Goal: Entertainment & Leisure: Browse casually

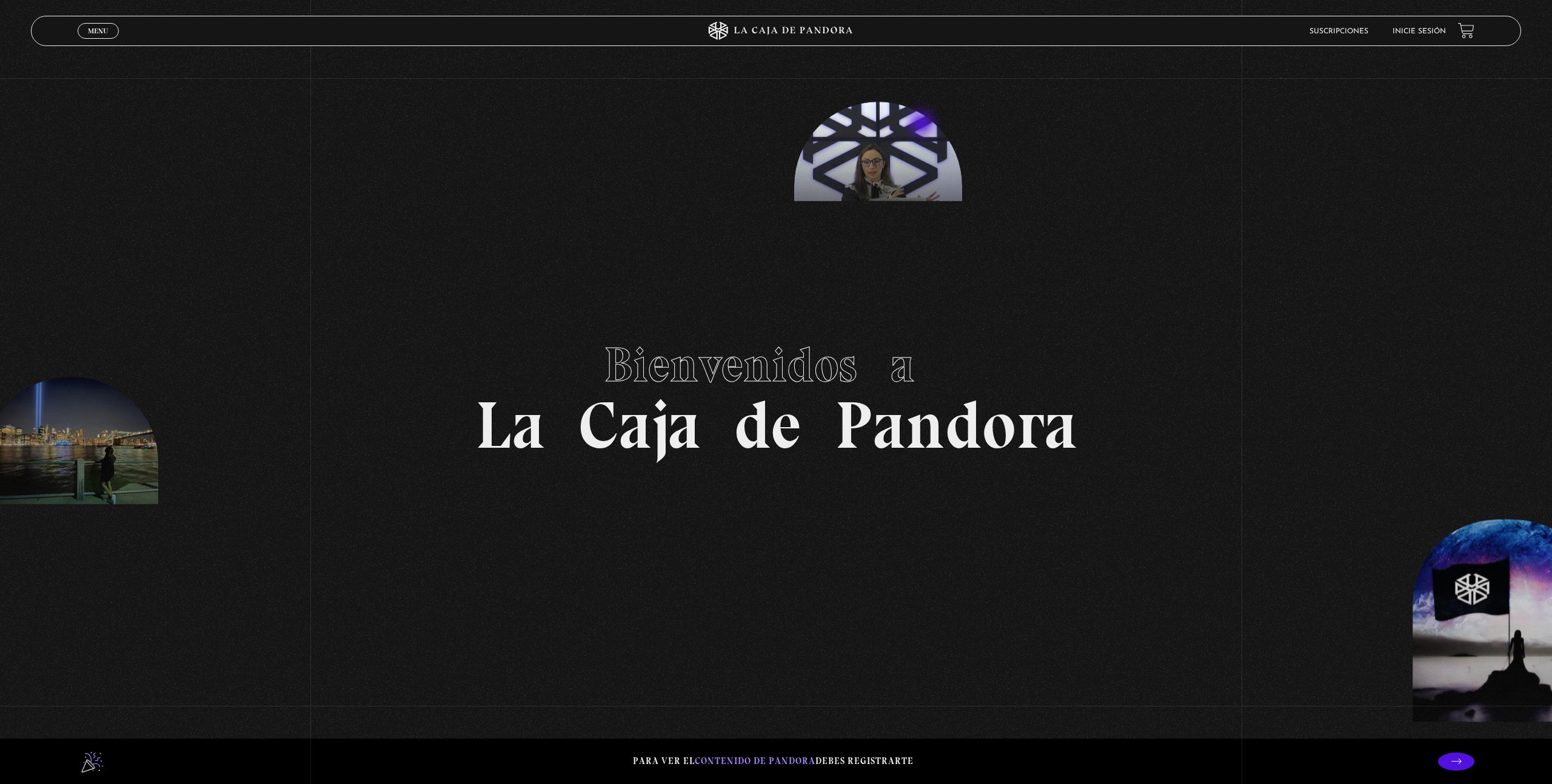
click at [921, 126] on section "Bienvenidos a La Caja de Pandora" at bounding box center [776, 392] width 1552 height 784
drag, startPoint x: 882, startPoint y: 191, endPoint x: 651, endPoint y: 226, distance: 233.6
click at [706, 227] on section "Bienvenidos a La Caja de Pandora" at bounding box center [776, 392] width 1552 height 784
click at [585, 443] on h1 "Bienvenidos a La Caja de Pandora" at bounding box center [776, 392] width 602 height 133
drag, startPoint x: 817, startPoint y: 453, endPoint x: 1222, endPoint y: 446, distance: 405.1
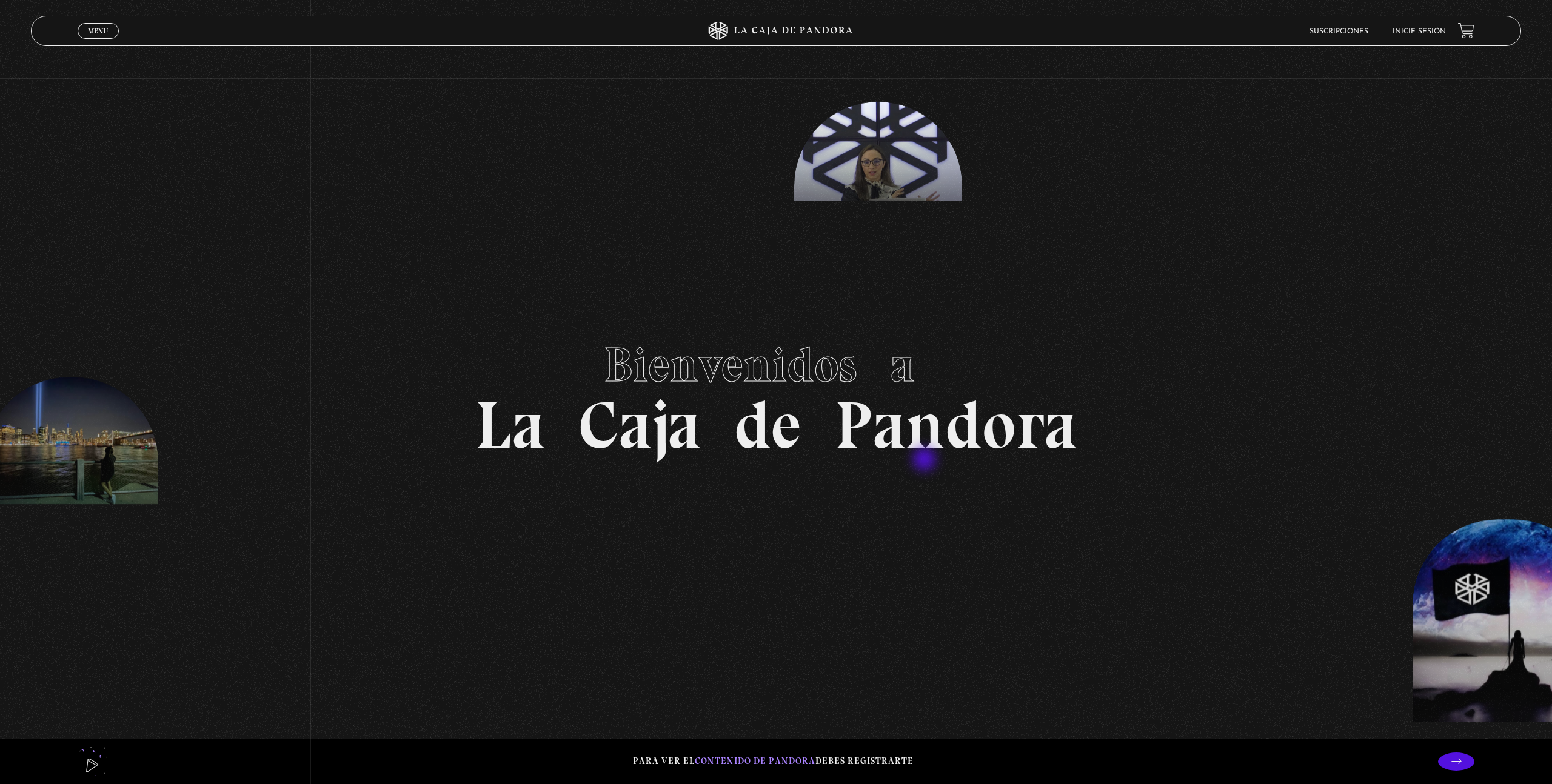
click at [1246, 458] on section "Bienvenidos a La Caja de Pandora" at bounding box center [776, 392] width 1552 height 784
click at [1441, 627] on section "Bienvenidos a La Caja de Pandora" at bounding box center [776, 392] width 1552 height 784
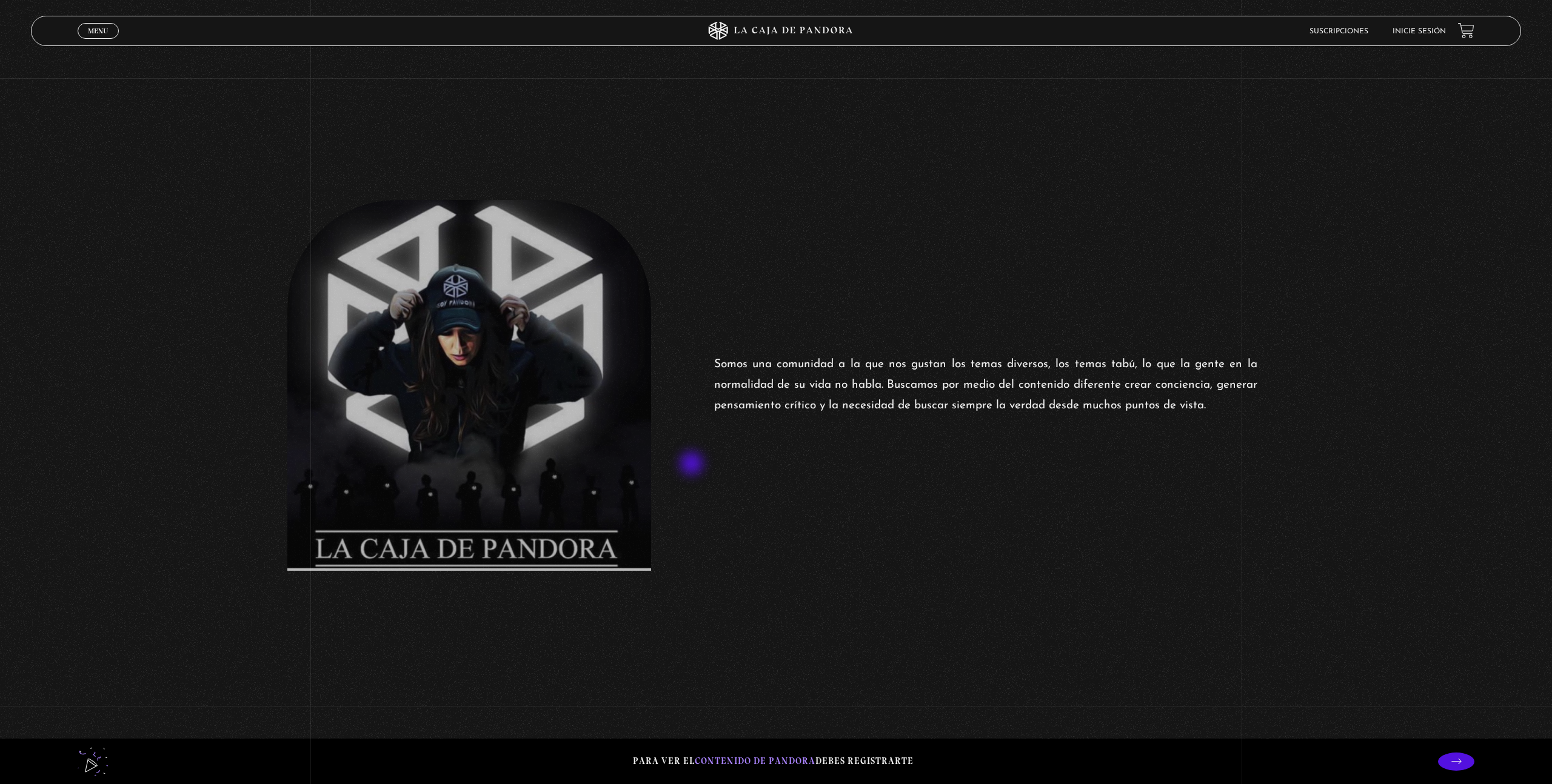
scroll to position [823, 0]
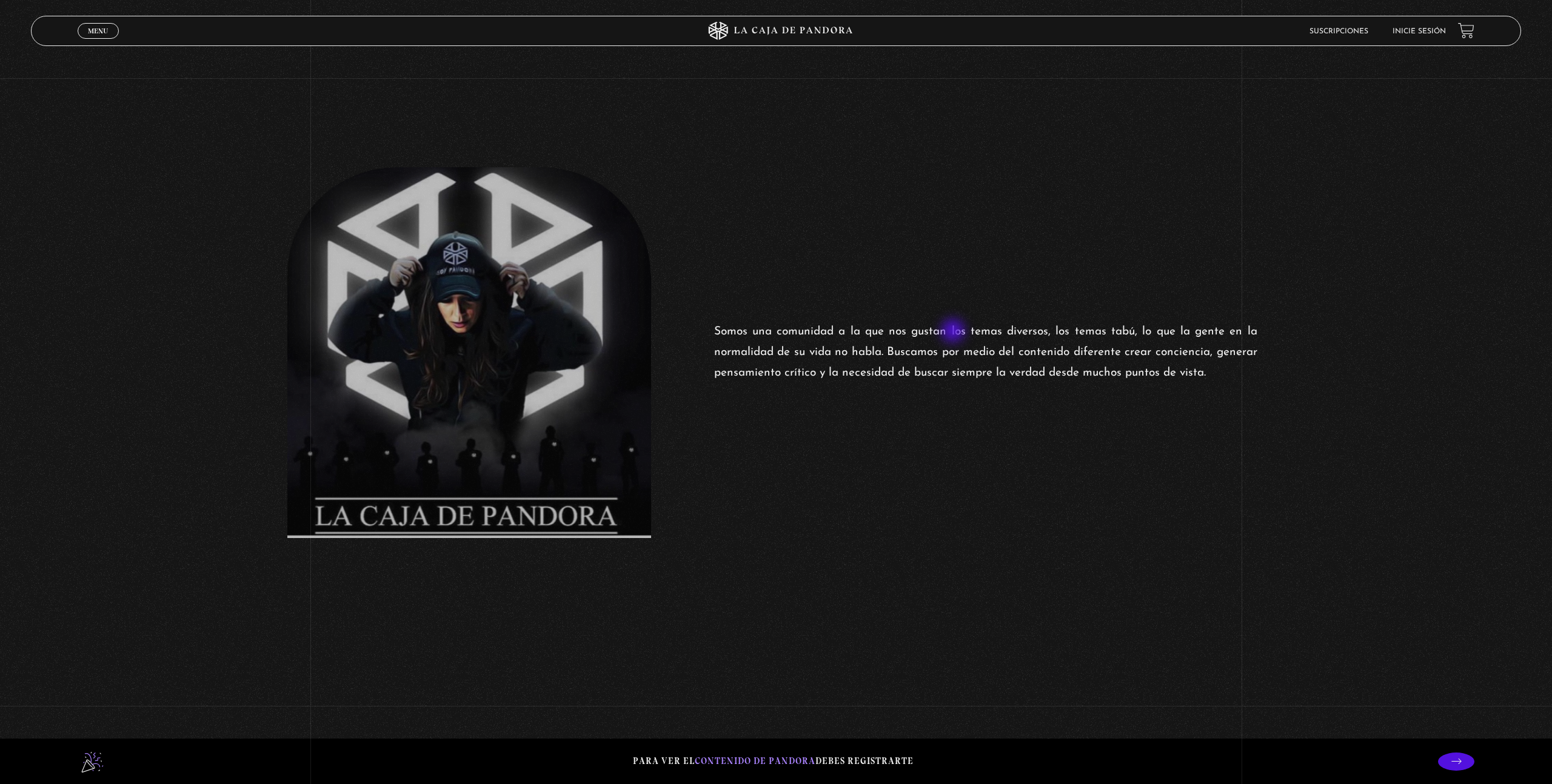
click at [955, 332] on p "Somos una comunidad a la que nos gustan los temas diversos, los temas tabú, lo …" at bounding box center [985, 352] width 543 height 62
drag, startPoint x: 956, startPoint y: 332, endPoint x: 1152, endPoint y: 335, distance: 196.0
click at [1150, 335] on p "Somos una comunidad a la que nos gustan los temas diversos, los temas tabú, lo …" at bounding box center [985, 352] width 543 height 62
click at [1002, 458] on div "Somos una comunidad a la que nos gustan los temas diversos, los temas tabú, lo …" at bounding box center [776, 353] width 1552 height 371
click at [730, 332] on p "Somos una comunidad a la que nos gustan los temas diversos, los temas tabú, lo …" at bounding box center [985, 352] width 543 height 62
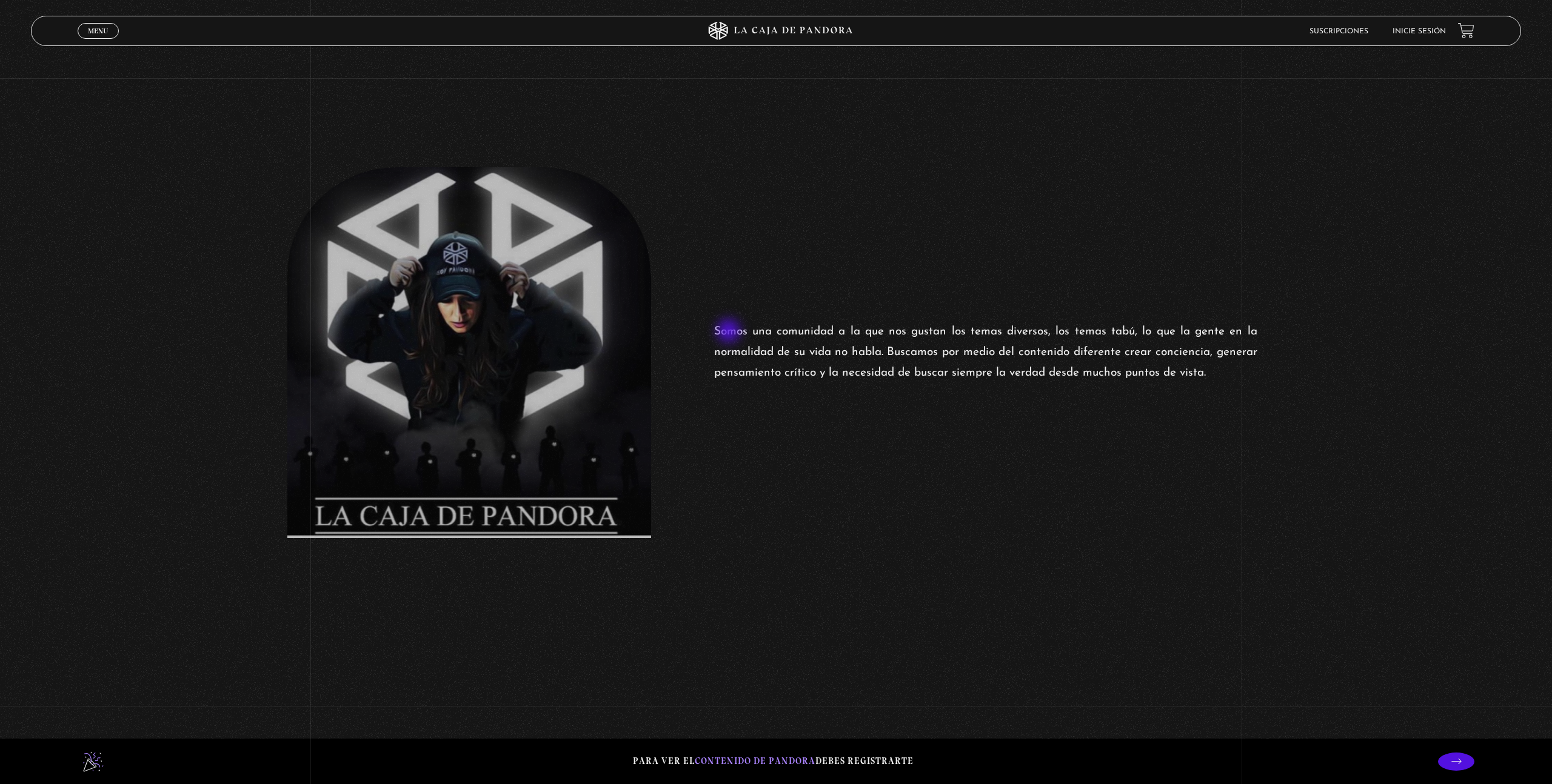
click at [730, 332] on p "Somos una comunidad a la que nos gustan los temas diversos, los temas tabú, lo …" at bounding box center [985, 352] width 543 height 62
drag, startPoint x: 730, startPoint y: 332, endPoint x: 973, endPoint y: 356, distance: 244.2
click at [951, 354] on p "Somos una comunidad a la que nos gustan los temas diversos, los temas tabú, lo …" at bounding box center [985, 352] width 543 height 62
drag, startPoint x: 973, startPoint y: 356, endPoint x: 915, endPoint y: 365, distance: 58.7
click at [974, 356] on p "Somos una comunidad a la que nos gustan los temas diversos, los temas tabú, lo …" at bounding box center [985, 352] width 543 height 62
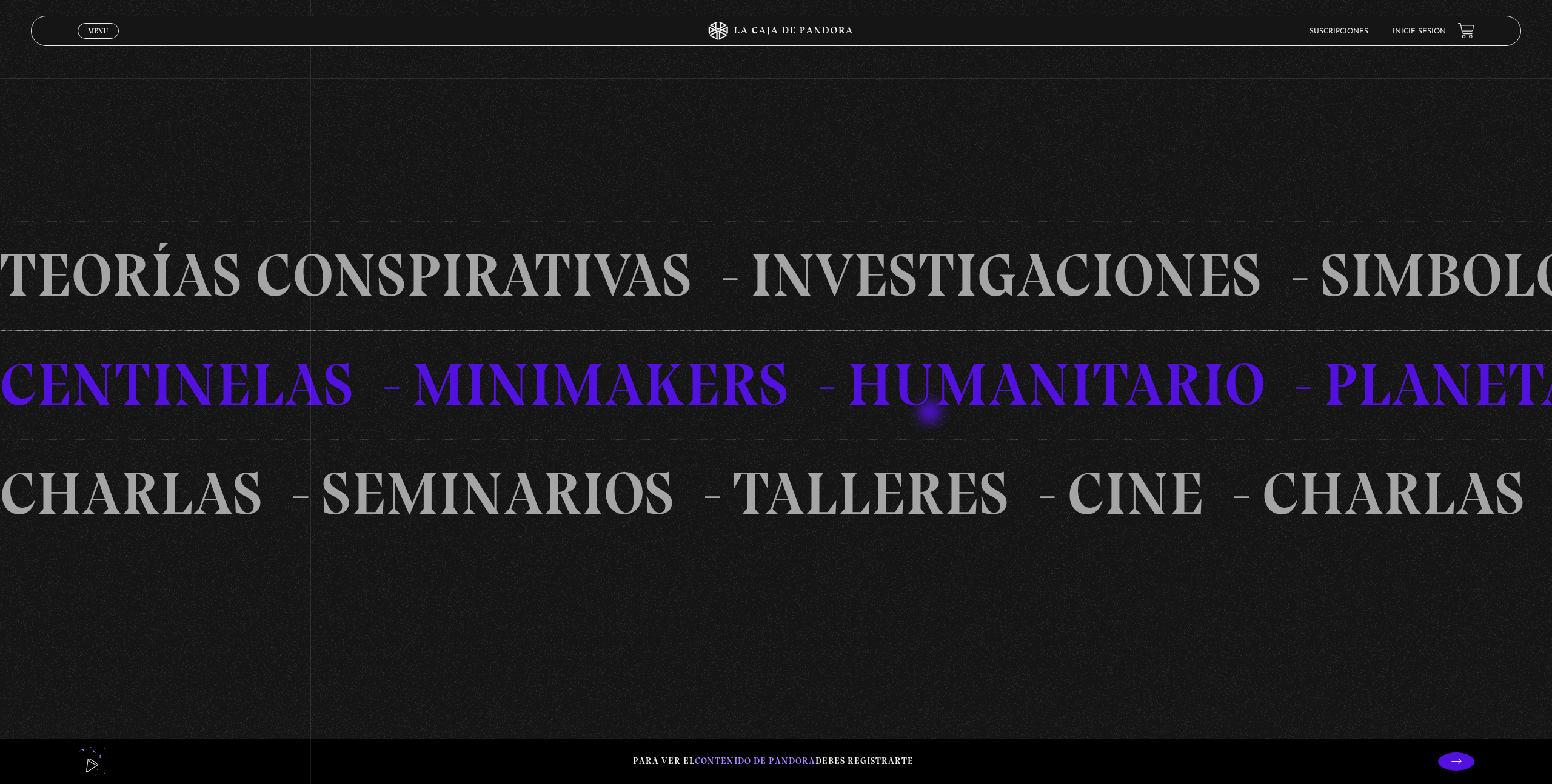
scroll to position [1579, 0]
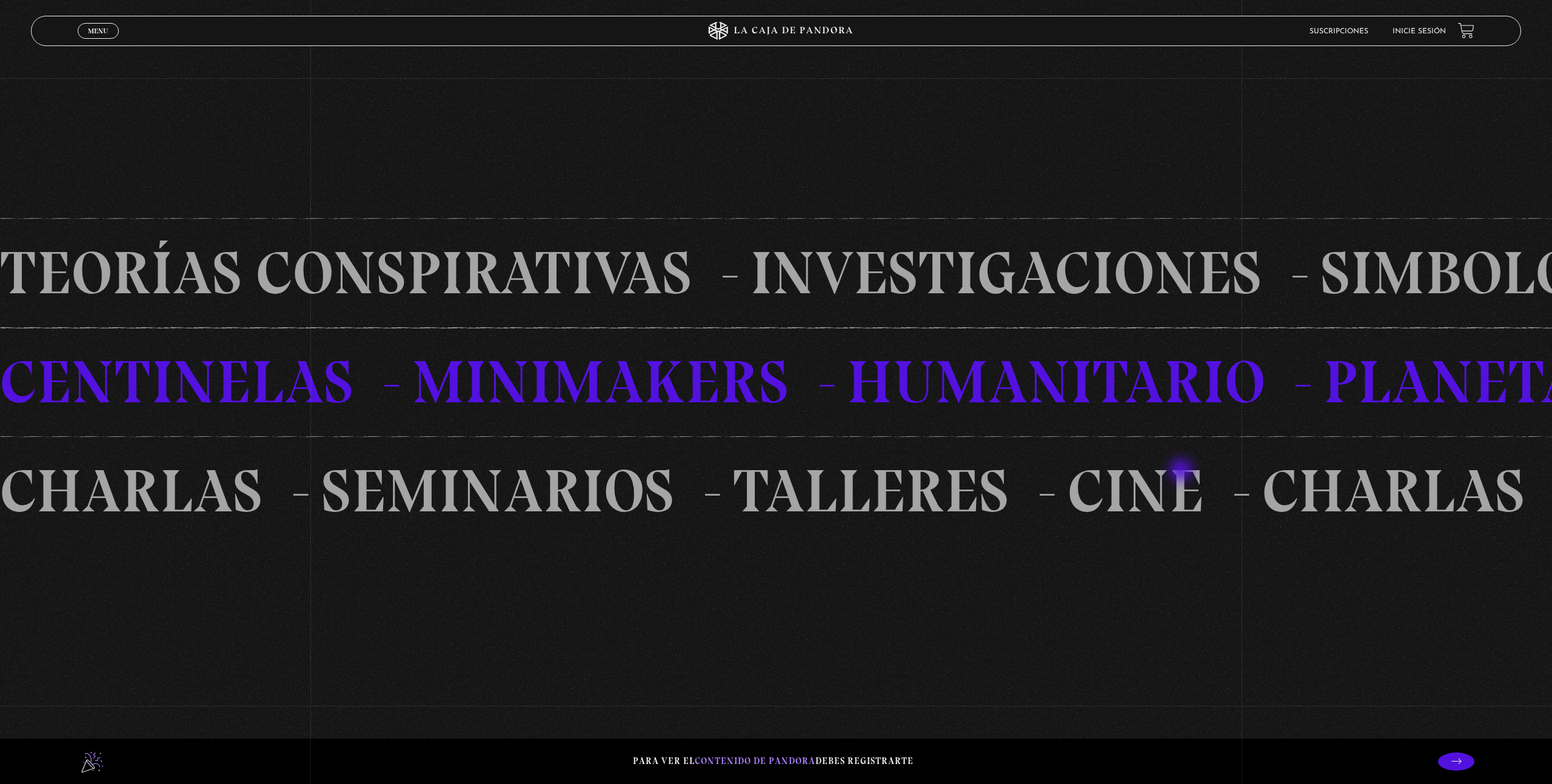
drag, startPoint x: 663, startPoint y: 301, endPoint x: 1220, endPoint y: 520, distance: 598.5
click at [1222, 519] on div "TEORíAS CONSPIRATIVAS INVESTIGACIONES SIMBOLOGíA DEMONOLOGíA OVNIS OSNIS PARANO…" at bounding box center [776, 382] width 1552 height 327
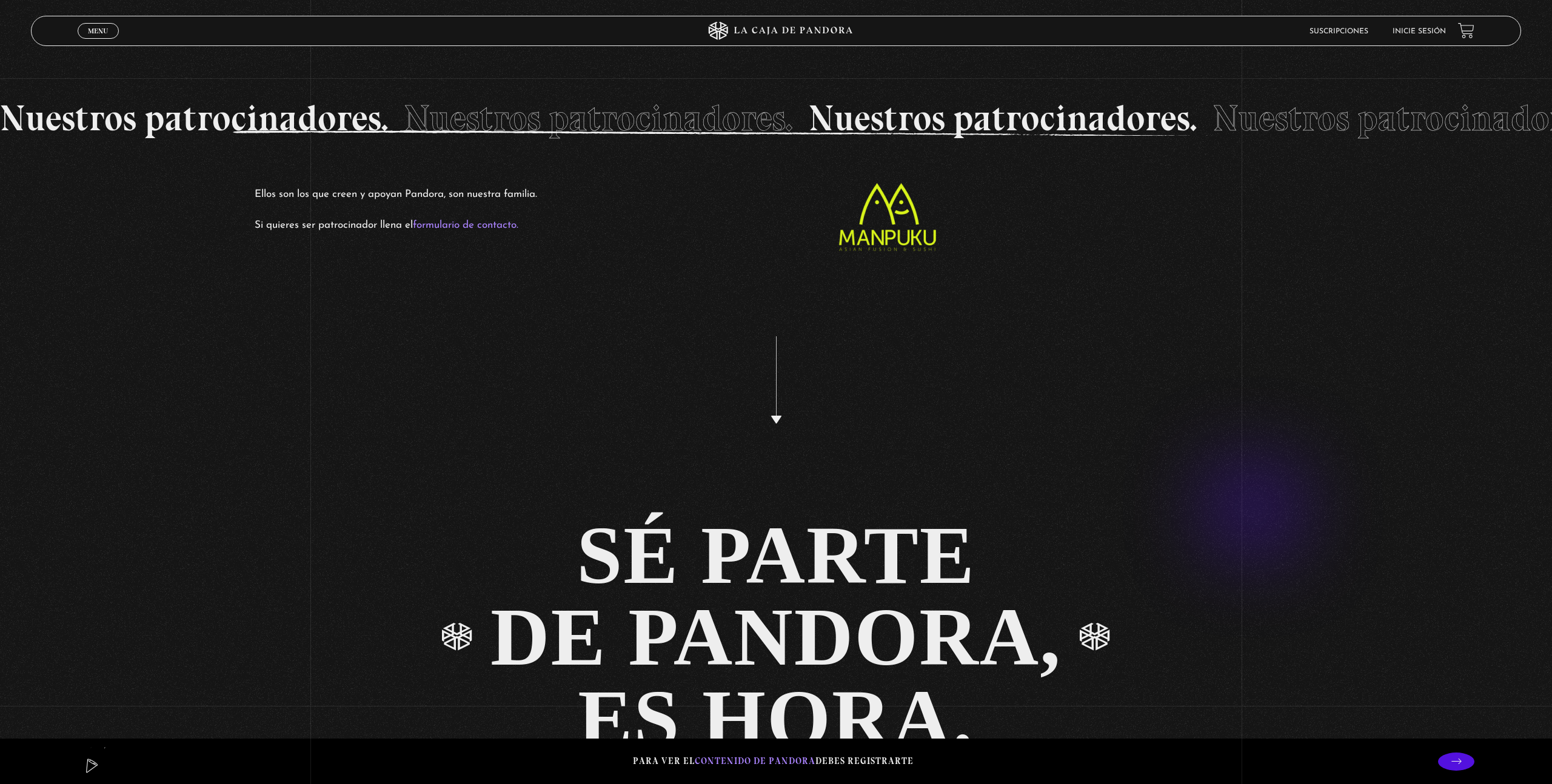
scroll to position [3531, 0]
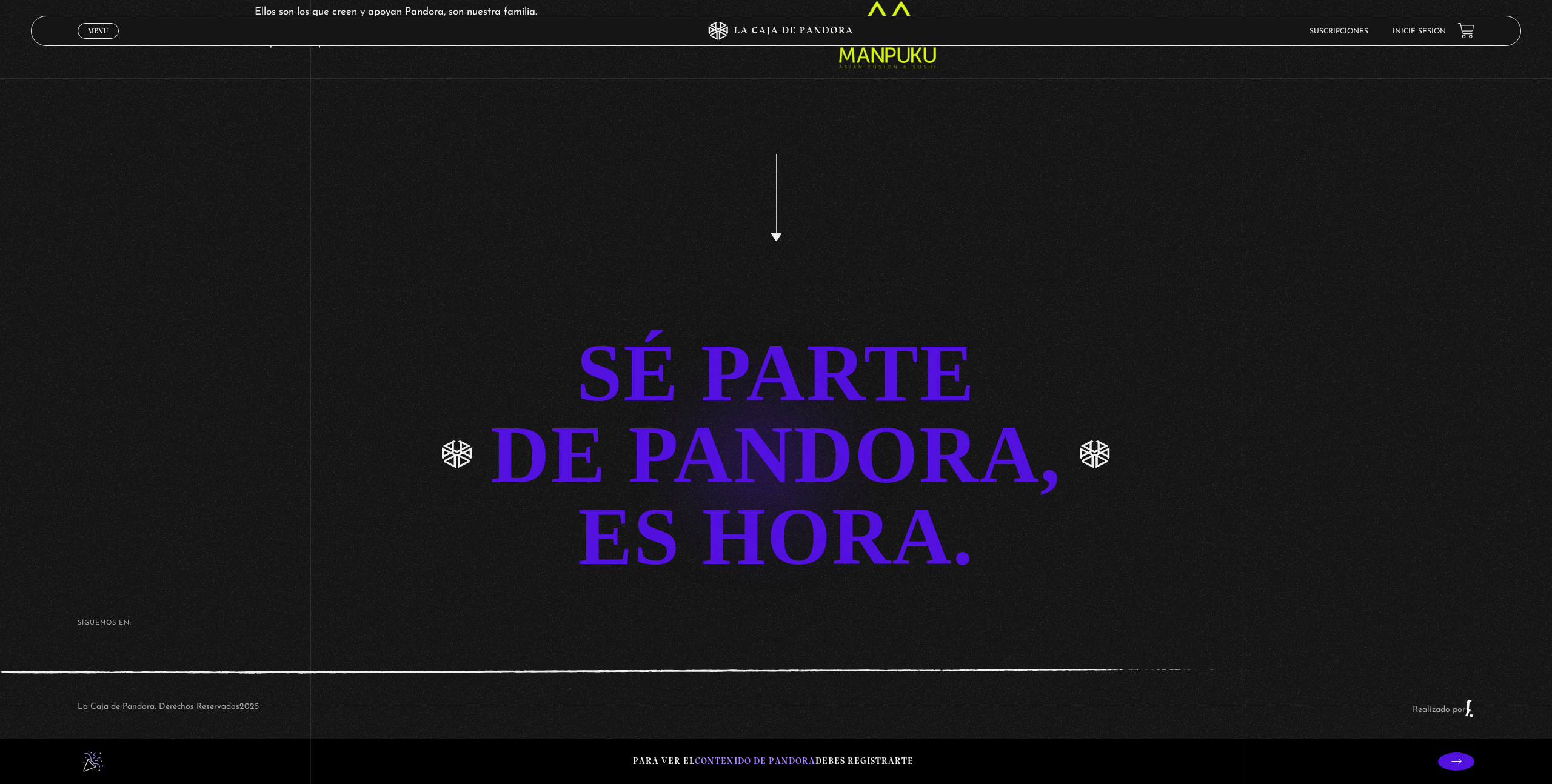
click at [743, 443] on link "SÉ PARTE DE PANDORA, ES HORA." at bounding box center [776, 455] width 1552 height 246
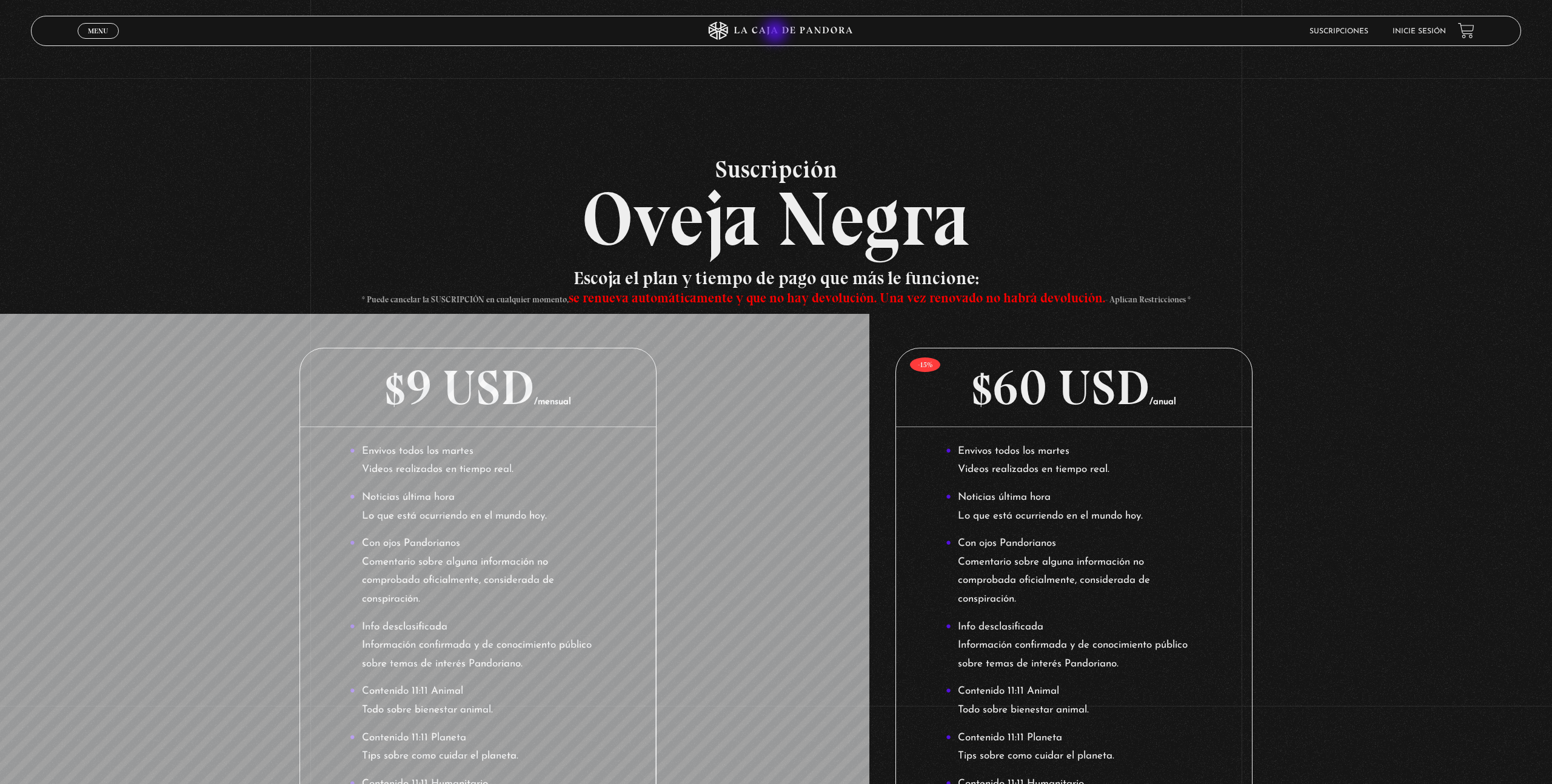
click at [777, 33] on icon at bounding box center [776, 31] width 466 height 18
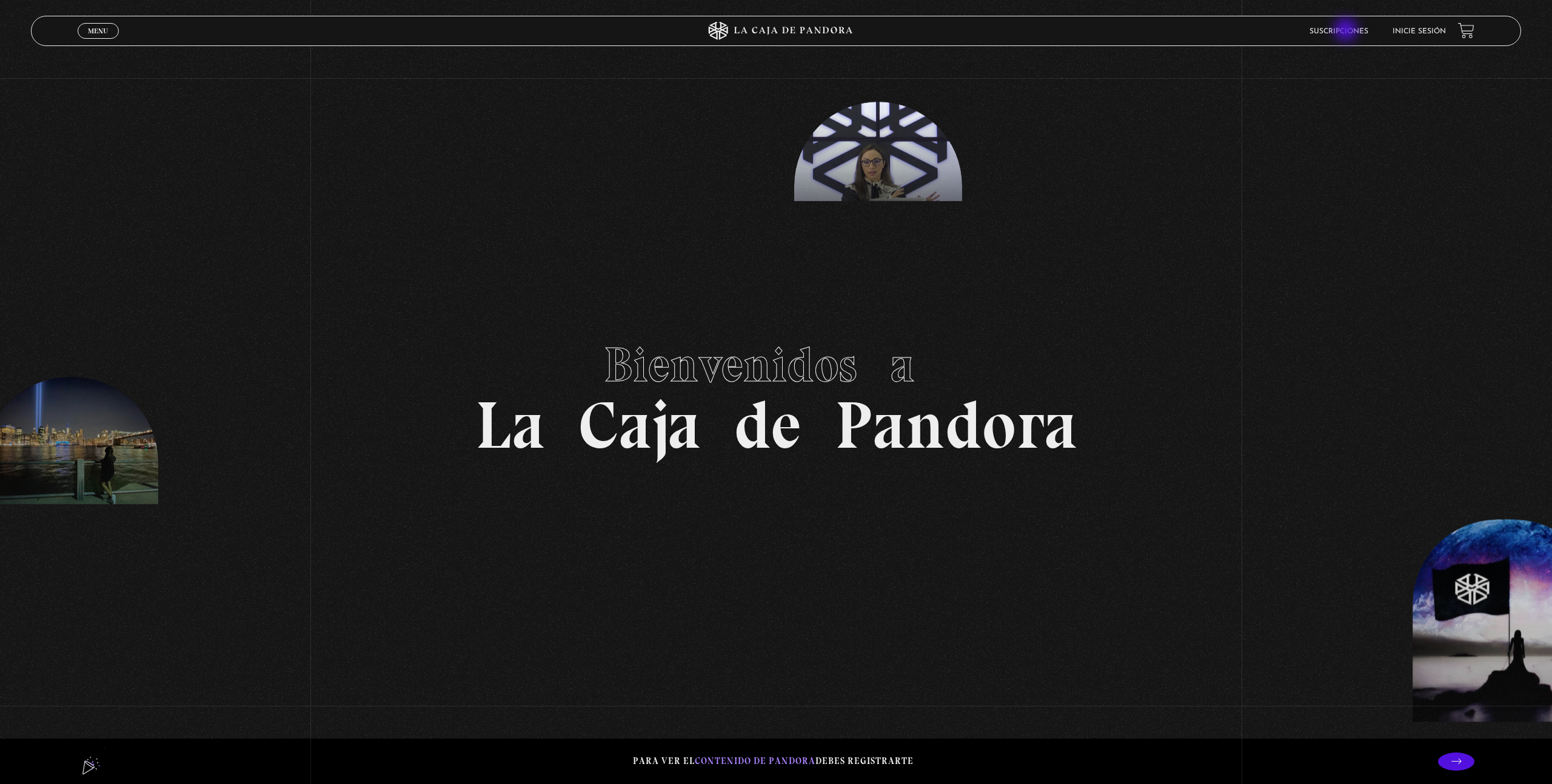
click at [1347, 31] on link "Suscripciones" at bounding box center [1339, 31] width 58 height 7
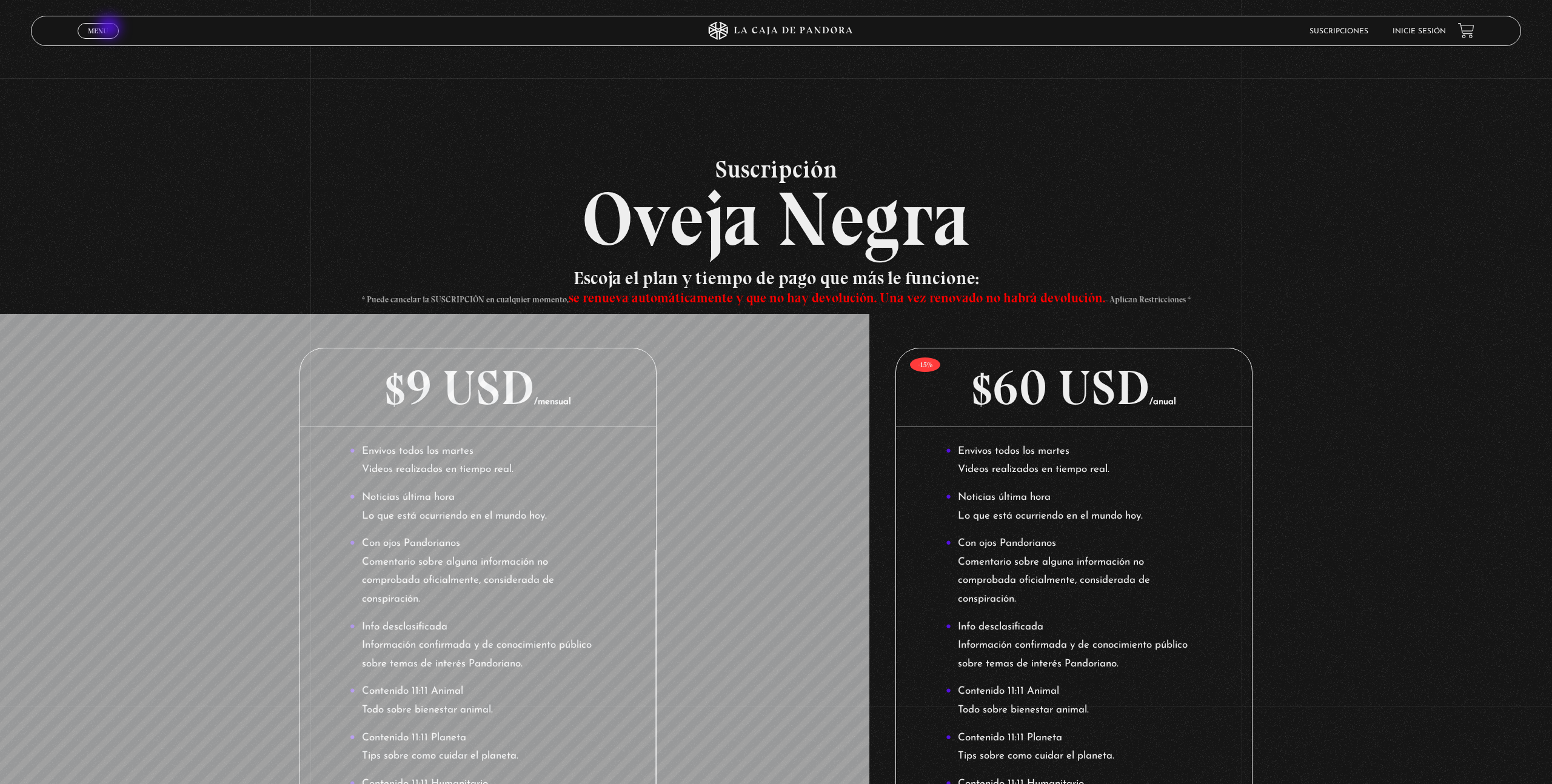
click at [114, 28] on link "Menu Cerrar" at bounding box center [98, 31] width 41 height 16
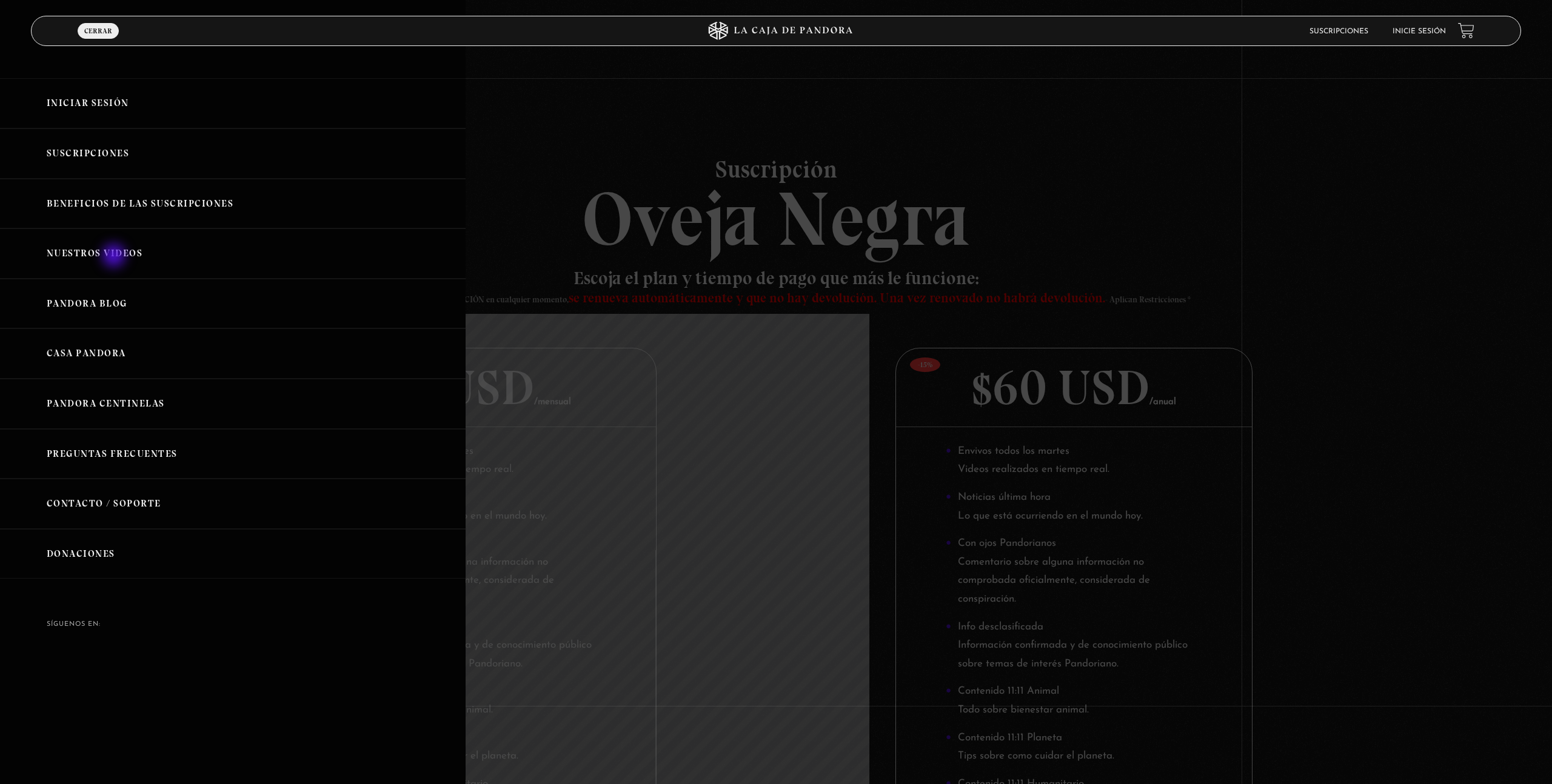
click at [116, 257] on link "Nuestros Videos" at bounding box center [232, 254] width 466 height 50
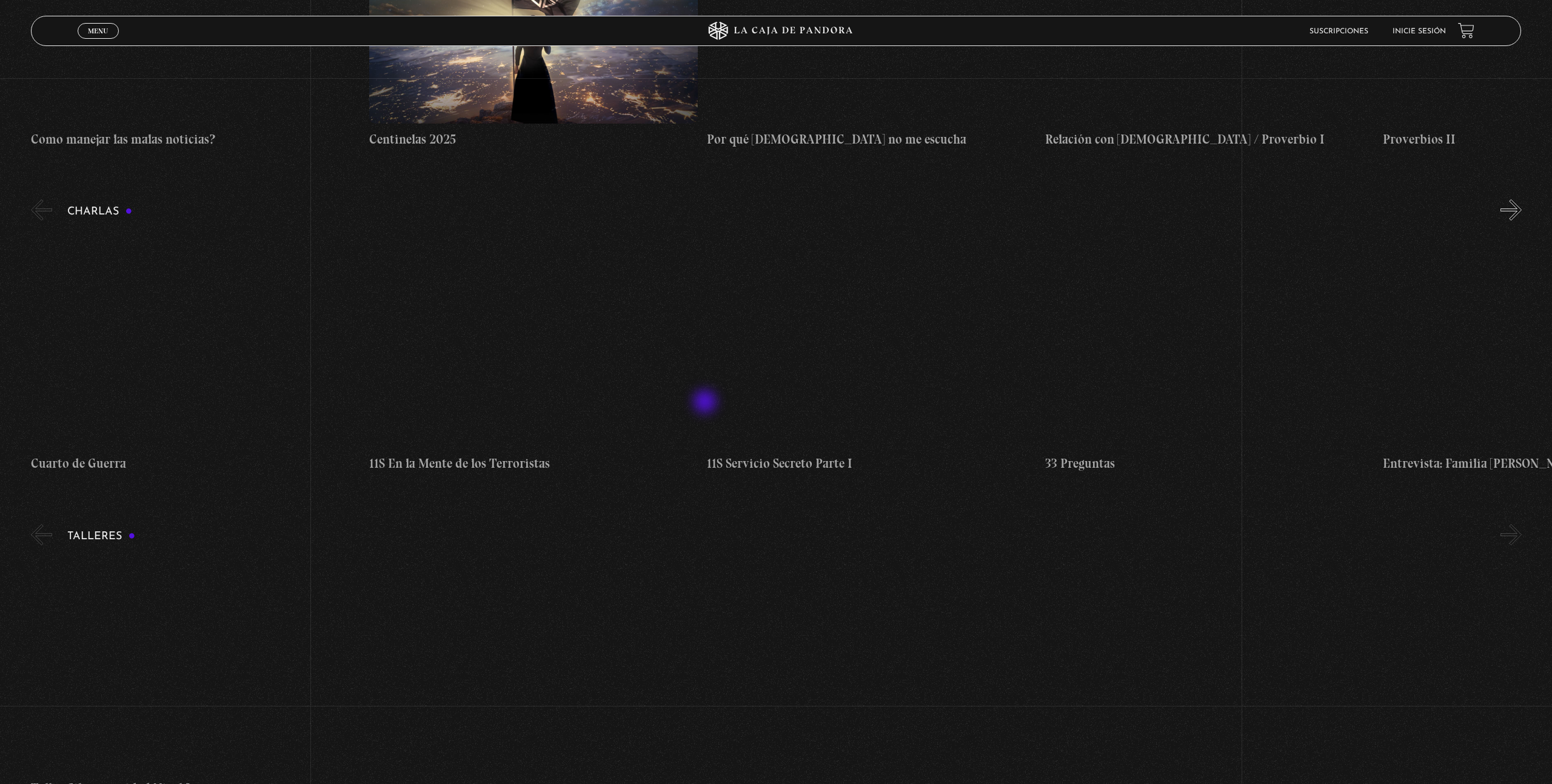
scroll to position [5270, 0]
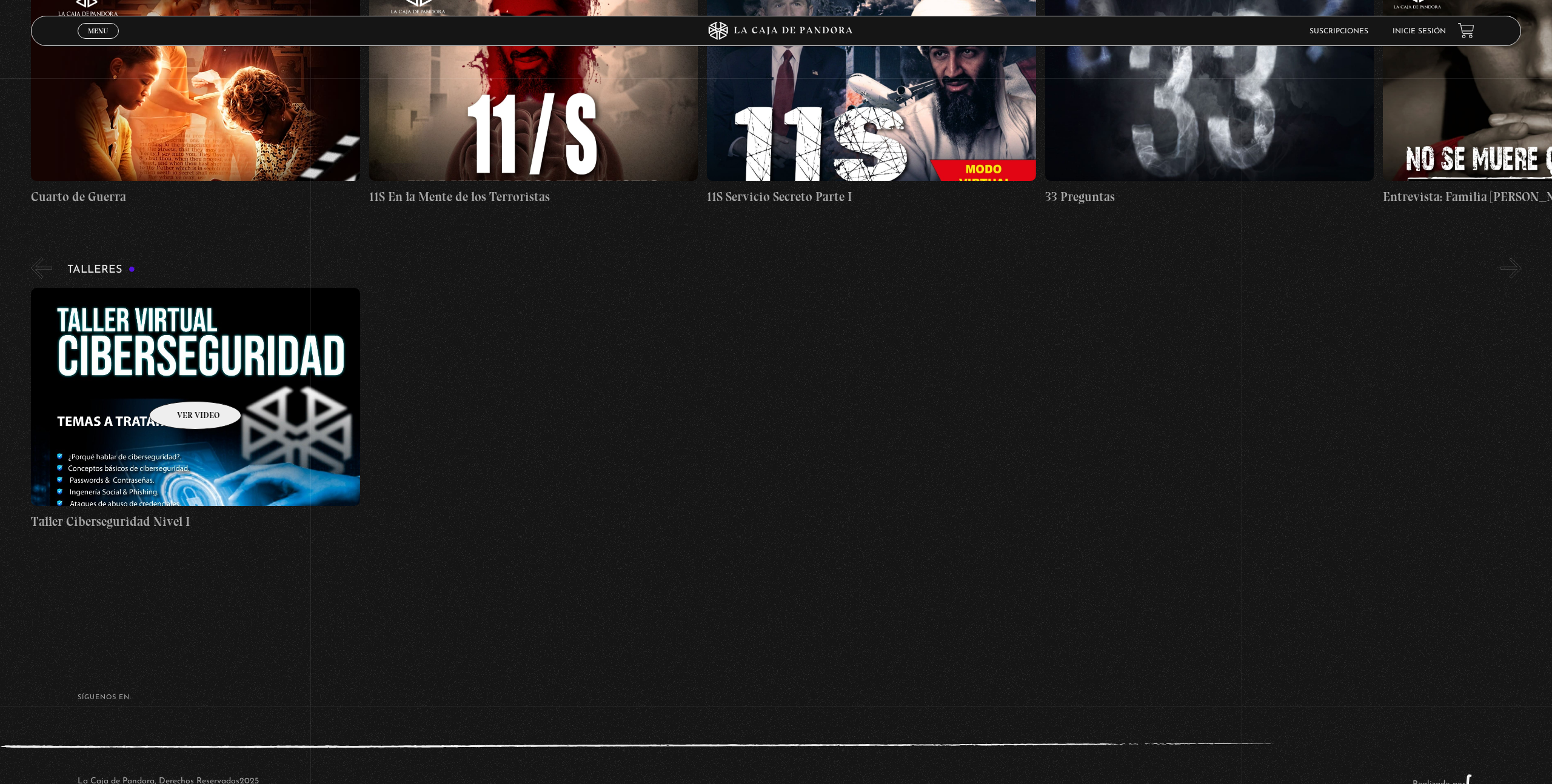
click at [180, 383] on figure at bounding box center [195, 397] width 329 height 218
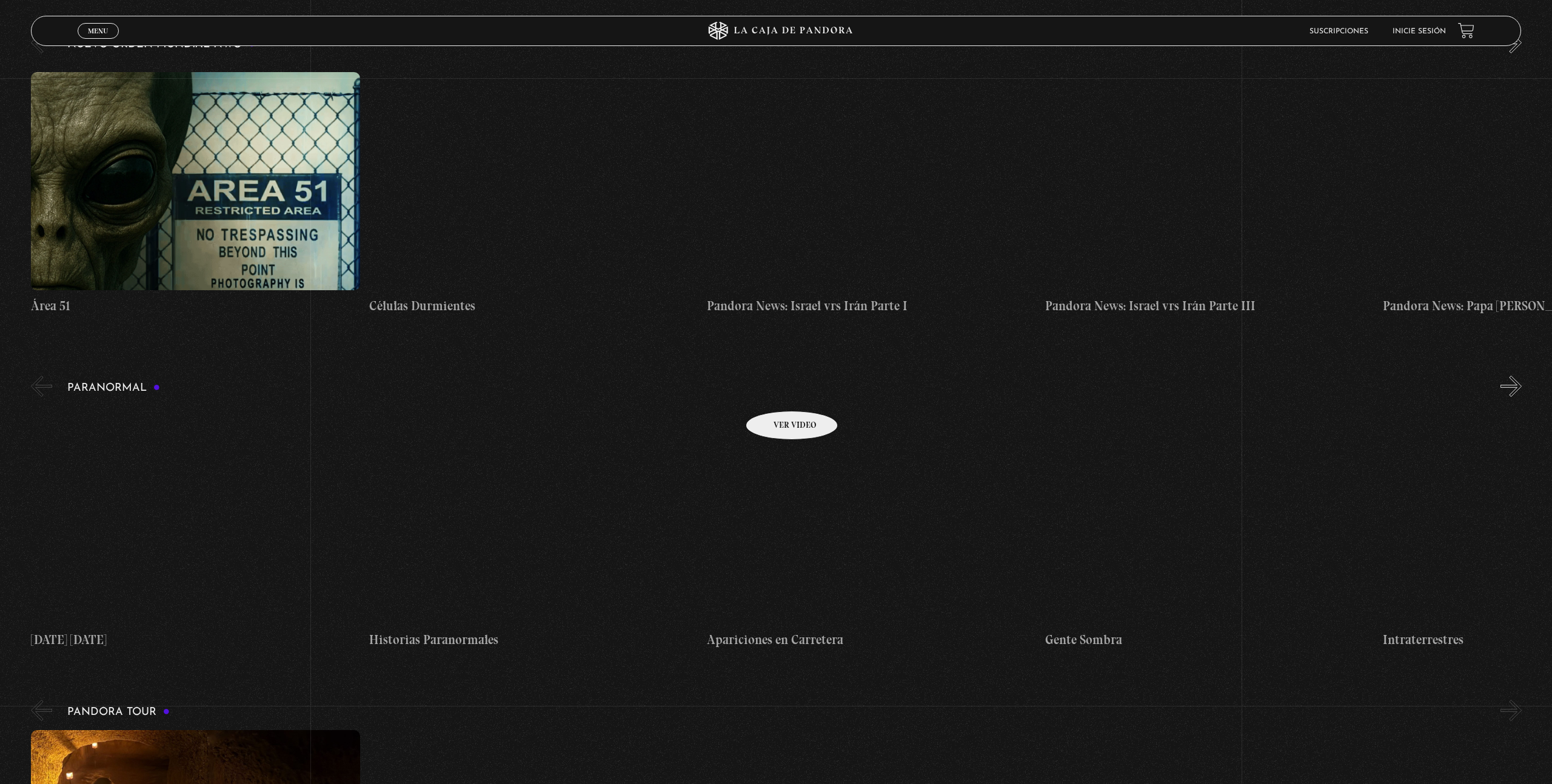
scroll to position [0, 0]
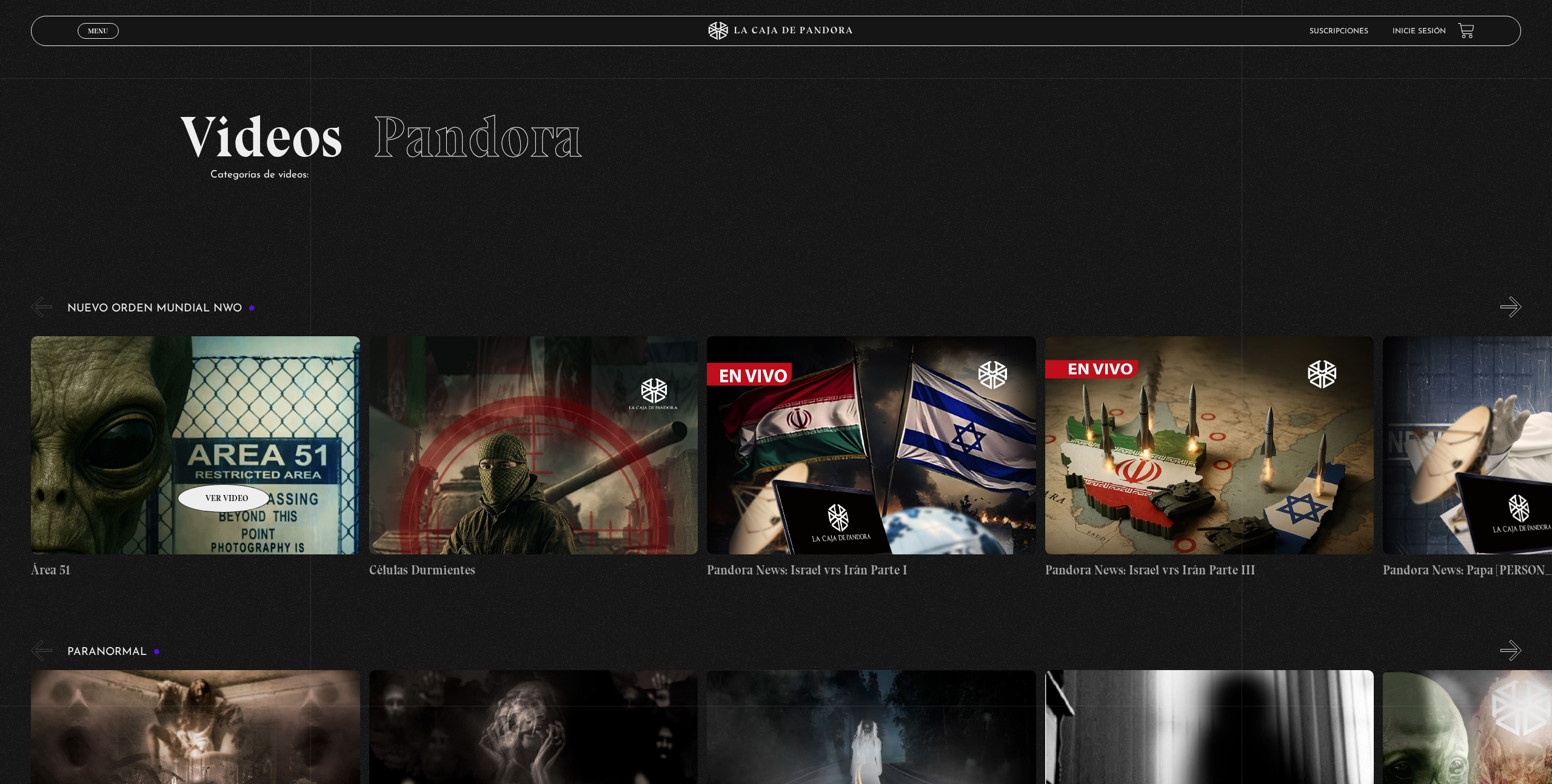
click at [208, 466] on figure at bounding box center [195, 445] width 329 height 218
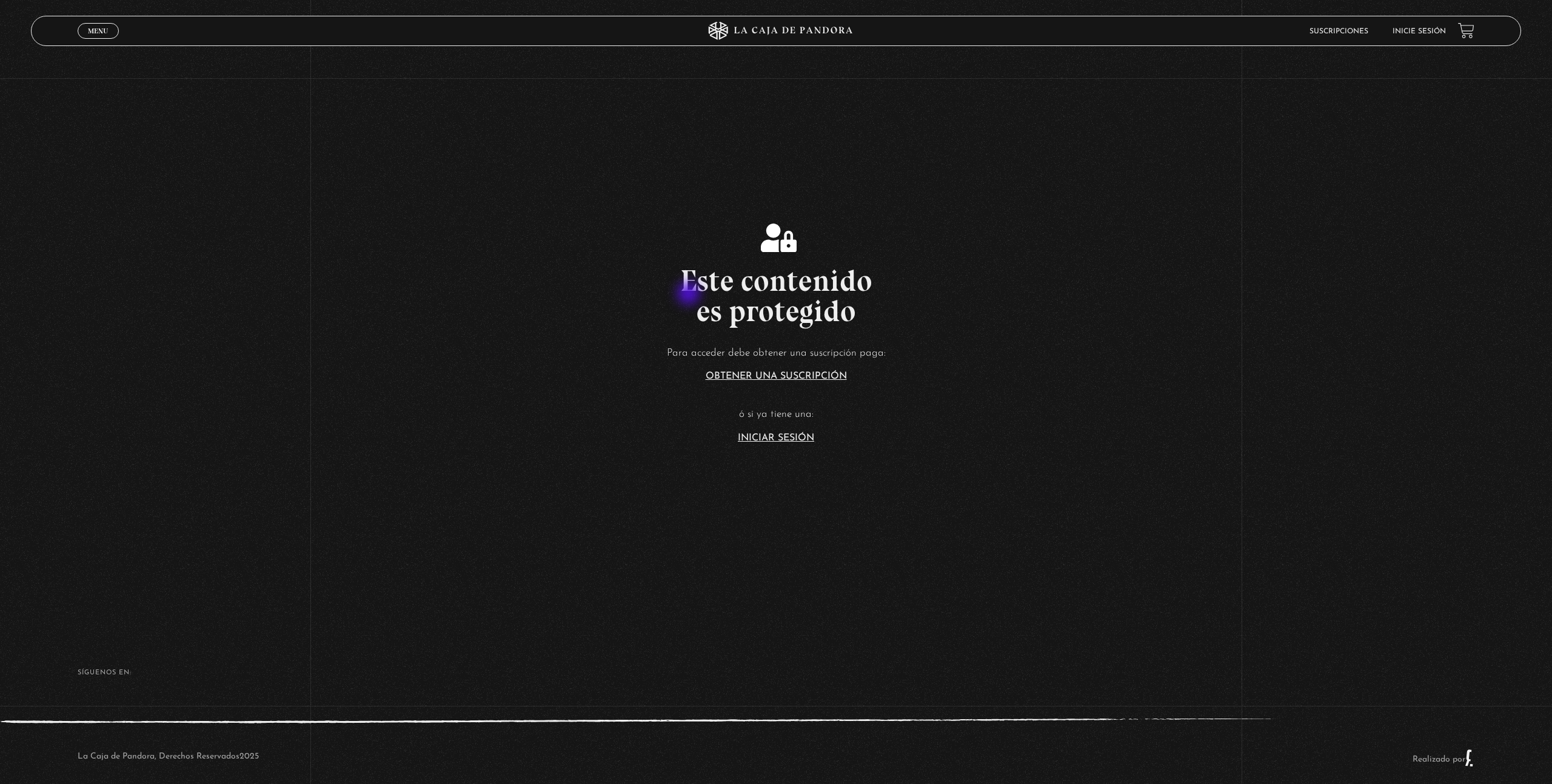
click at [686, 292] on h2 "Este contenido es protegido" at bounding box center [776, 295] width 1552 height 61
drag, startPoint x: 686, startPoint y: 292, endPoint x: 860, endPoint y: 321, distance: 176.4
click at [860, 321] on h2 "Este contenido es protegido" at bounding box center [776, 295] width 1552 height 61
click at [851, 320] on h2 "Este contenido es protegido" at bounding box center [776, 295] width 1552 height 61
drag, startPoint x: 366, startPoint y: 414, endPoint x: 306, endPoint y: 649, distance: 242.5
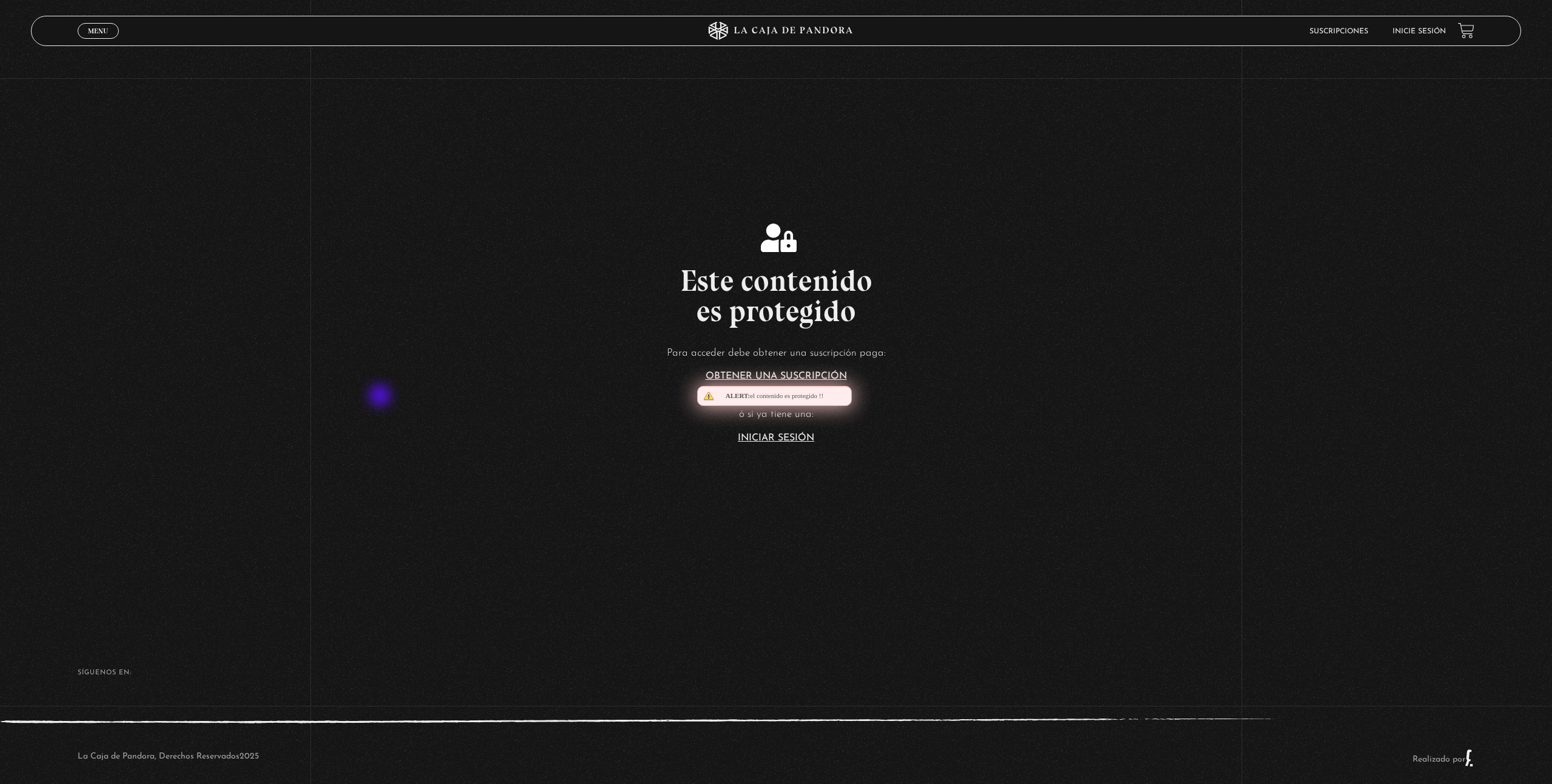
click at [287, 643] on div "Menu Cerrar Suscripciones Inicie sesión Este contenido es protegido Para accede…" at bounding box center [776, 399] width 1552 height 798
click at [94, 28] on span "Menu" at bounding box center [97, 31] width 20 height 7
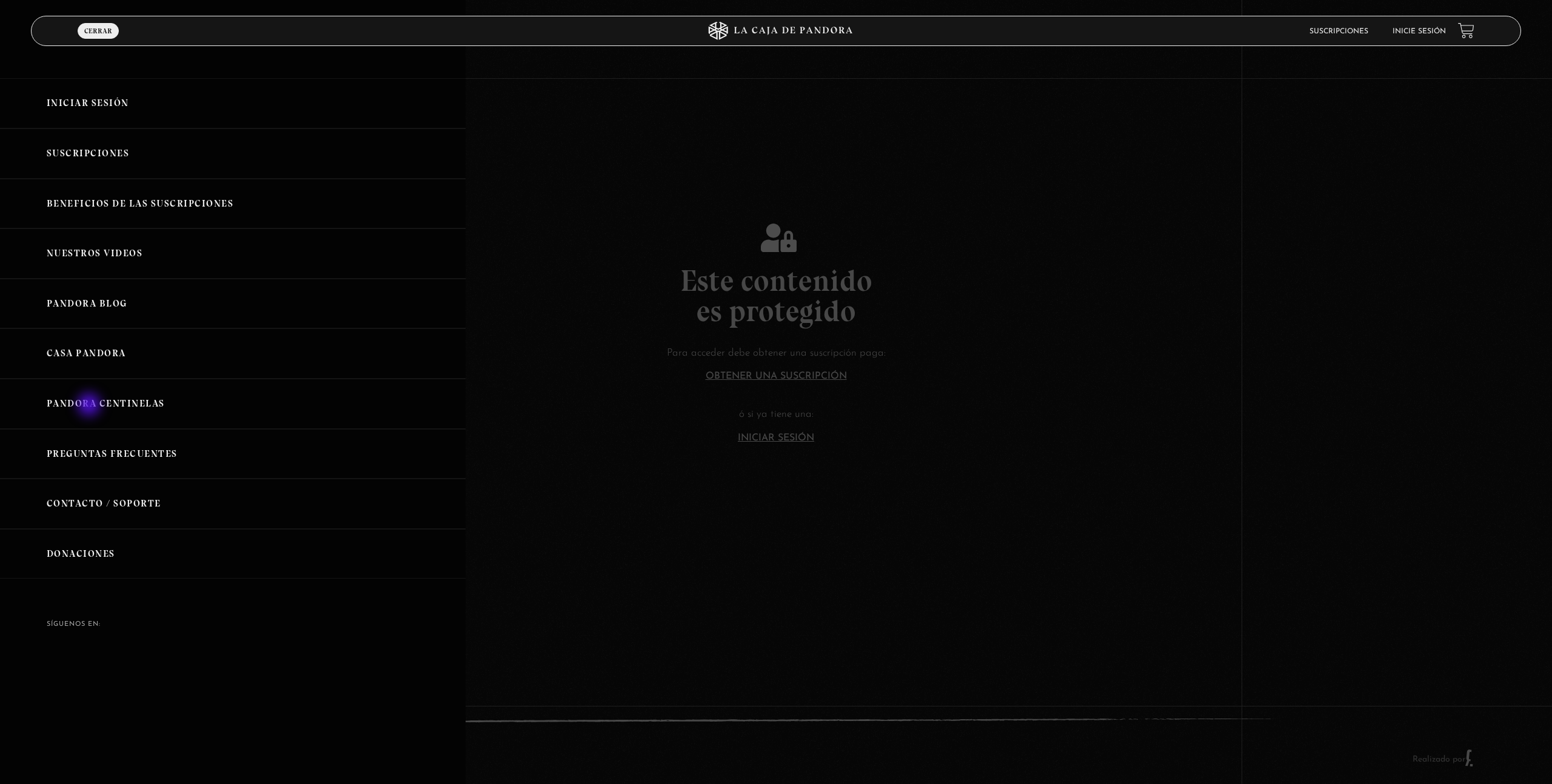
click at [91, 406] on link "Pandora Centinelas" at bounding box center [232, 403] width 466 height 50
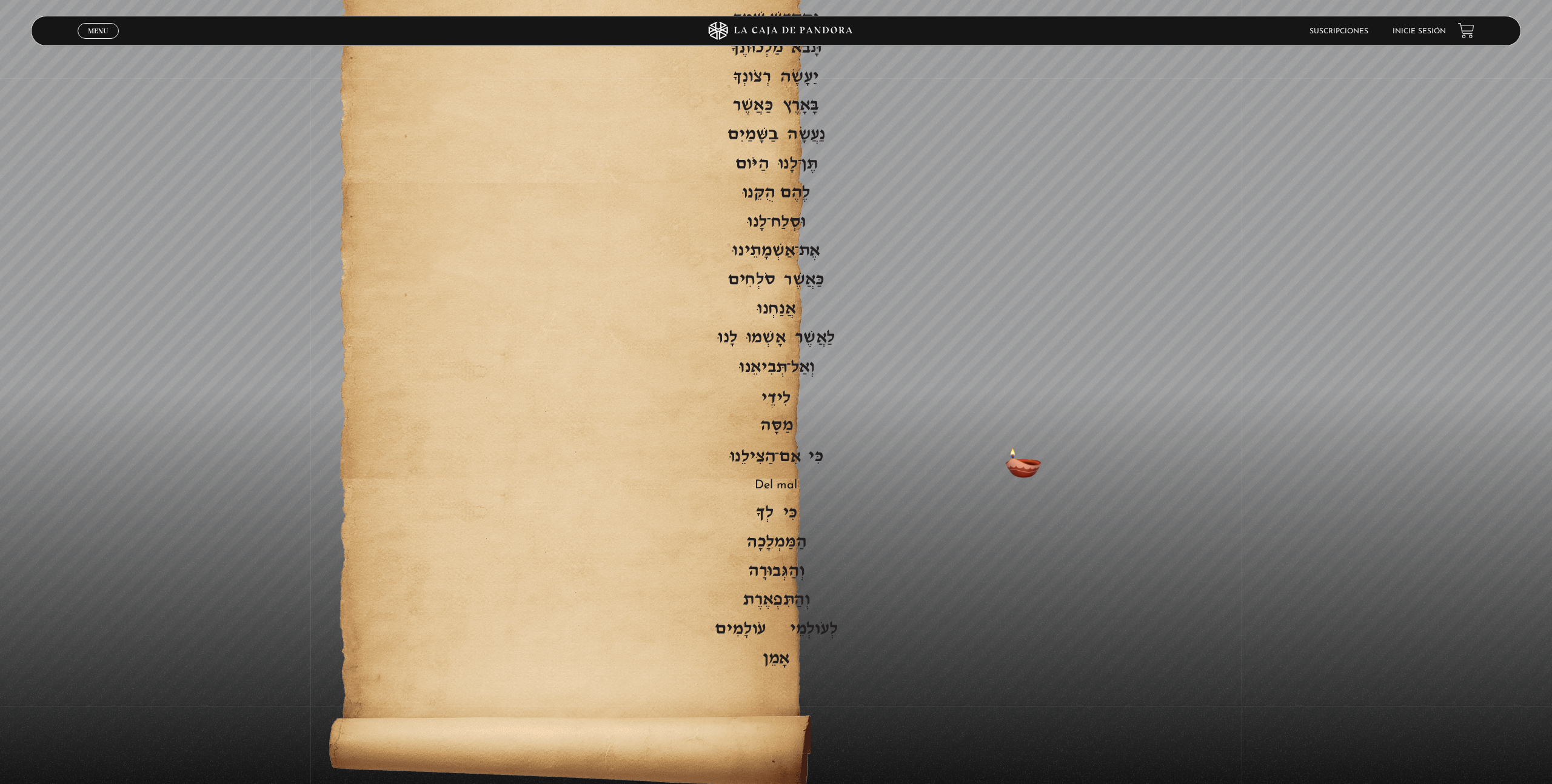
scroll to position [2500, 0]
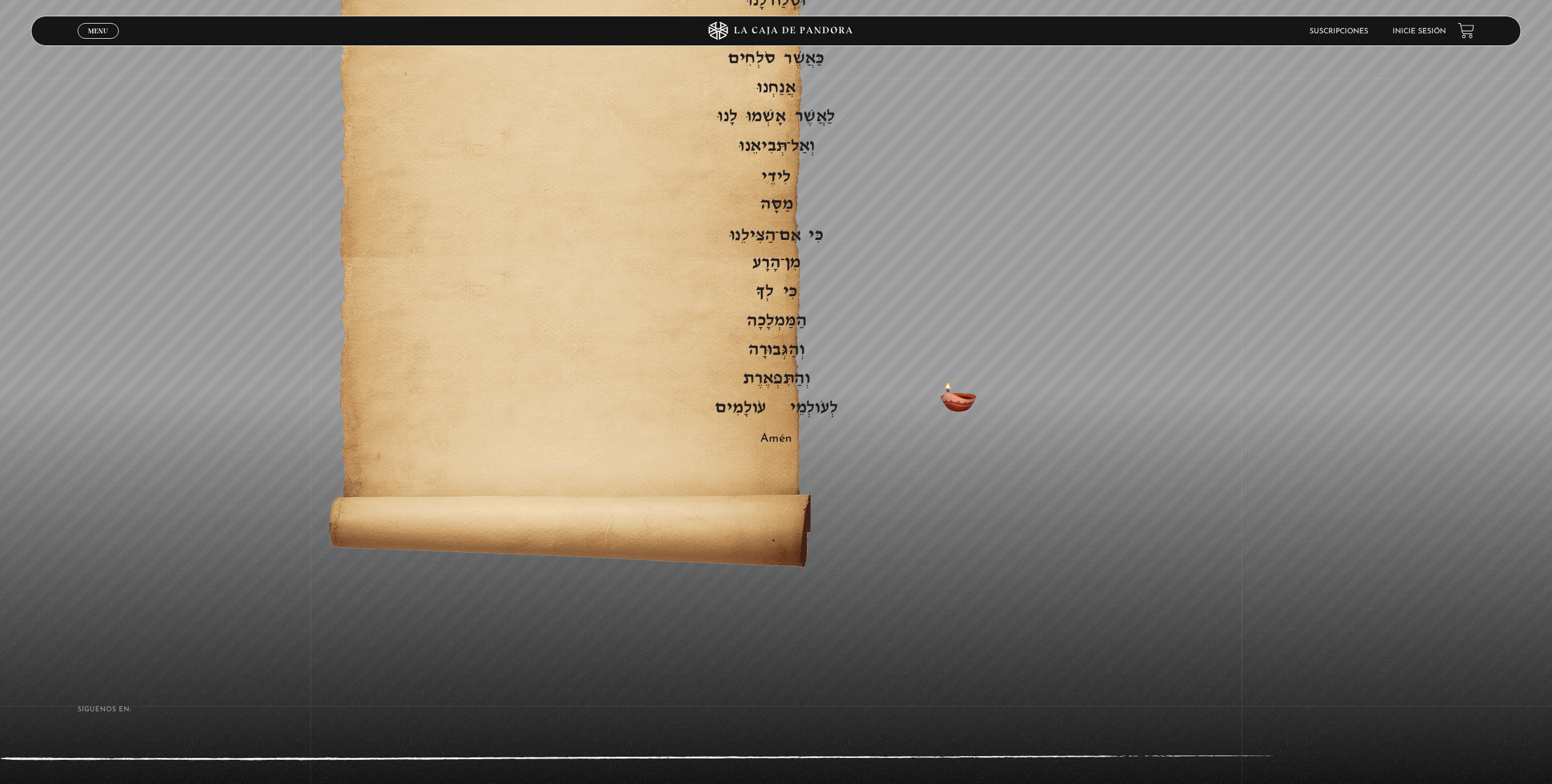
drag, startPoint x: 697, startPoint y: 389, endPoint x: 980, endPoint y: 399, distance: 283.2
click at [978, 399] on p "Padre nuestro que estás en los cielos Santificado sea tu nombre Venga tu [PERSO…" at bounding box center [776, 103] width 656 height 699
click at [756, 371] on span "Y la gloria" at bounding box center [776, 380] width 656 height 18
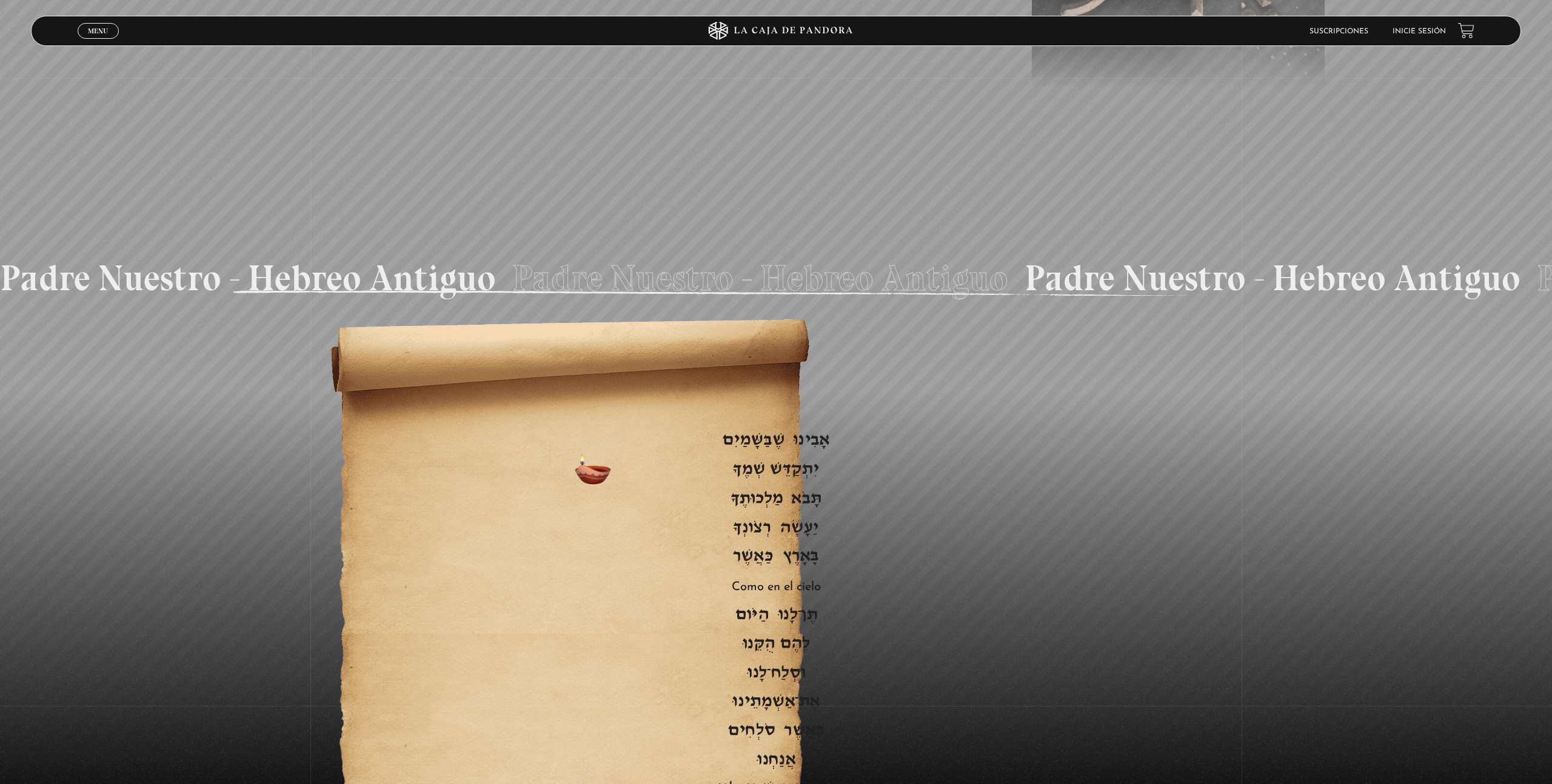
scroll to position [1971, 0]
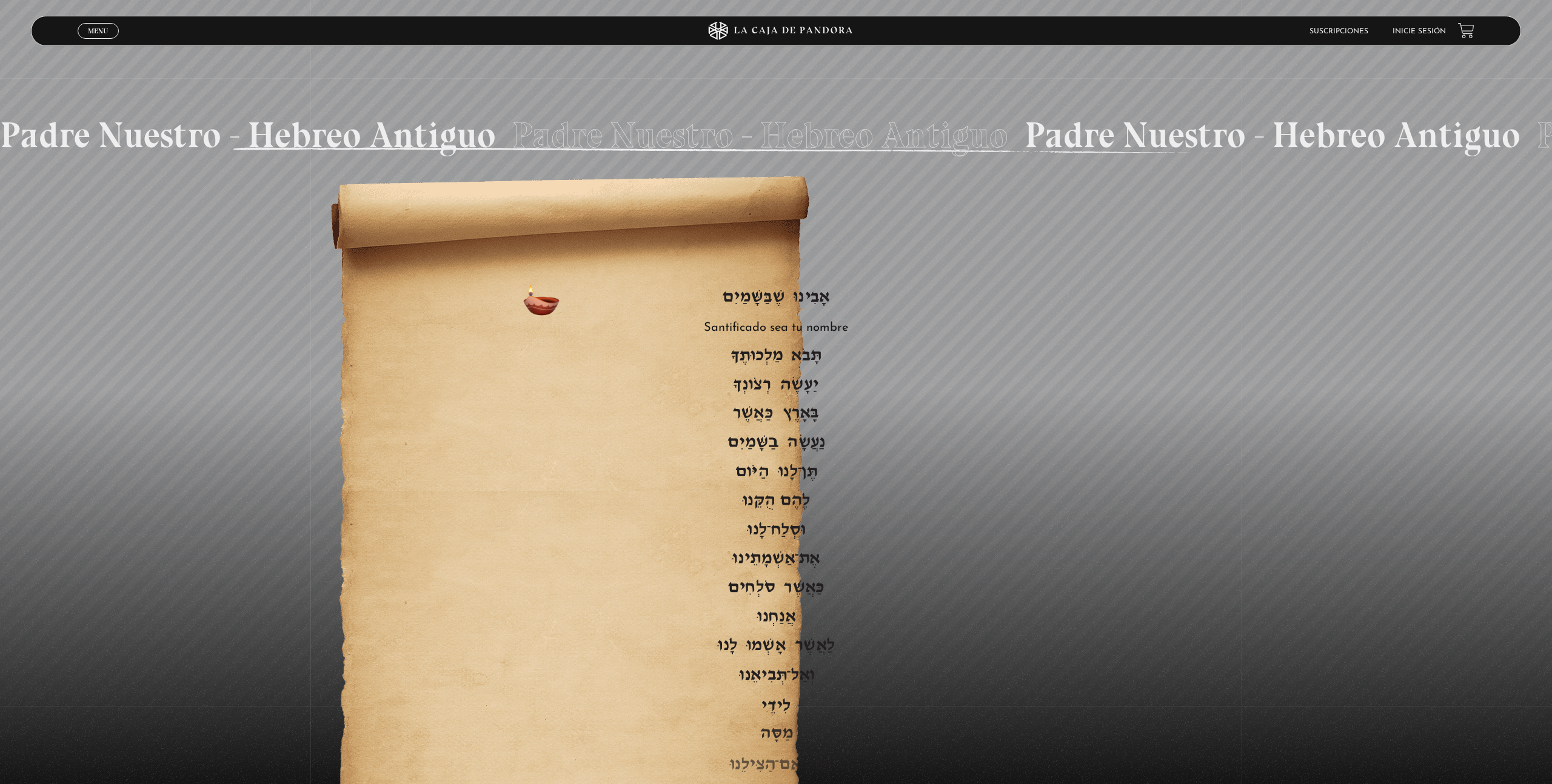
drag, startPoint x: 507, startPoint y: 302, endPoint x: 746, endPoint y: 300, distance: 239.0
click at [745, 319] on span "Santificado sea tu nombre" at bounding box center [776, 327] width 656 height 18
drag, startPoint x: 756, startPoint y: 283, endPoint x: 599, endPoint y: 491, distance: 260.6
click at [599, 491] on p "Padre nuestro que estás en los cielos Santificado sea tu nombre Venga tu [PERSO…" at bounding box center [776, 632] width 656 height 699
drag, startPoint x: 750, startPoint y: 300, endPoint x: 795, endPoint y: 518, distance: 222.6
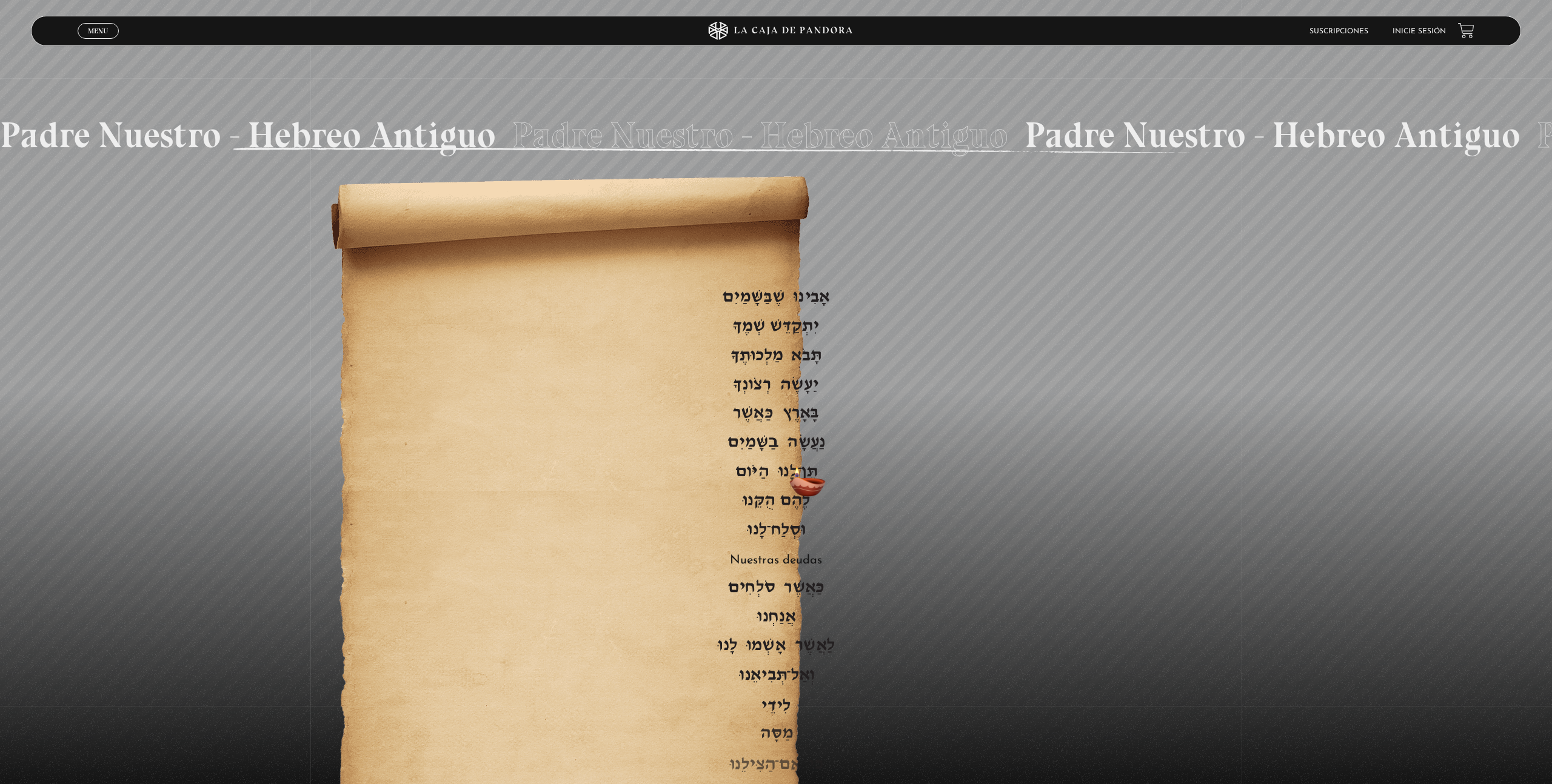
click at [806, 542] on p "Padre nuestro que estás en los cielos Santificado sea tu nombre Venga tu [PERSO…" at bounding box center [776, 632] width 656 height 699
drag, startPoint x: 667, startPoint y: 249, endPoint x: 280, endPoint y: 657, distance: 562.3
click at [276, 647] on div "Padre nuestro que estás en los cielos Santificado sea tu nombre Venga tu [PERSO…" at bounding box center [776, 653] width 1552 height 959
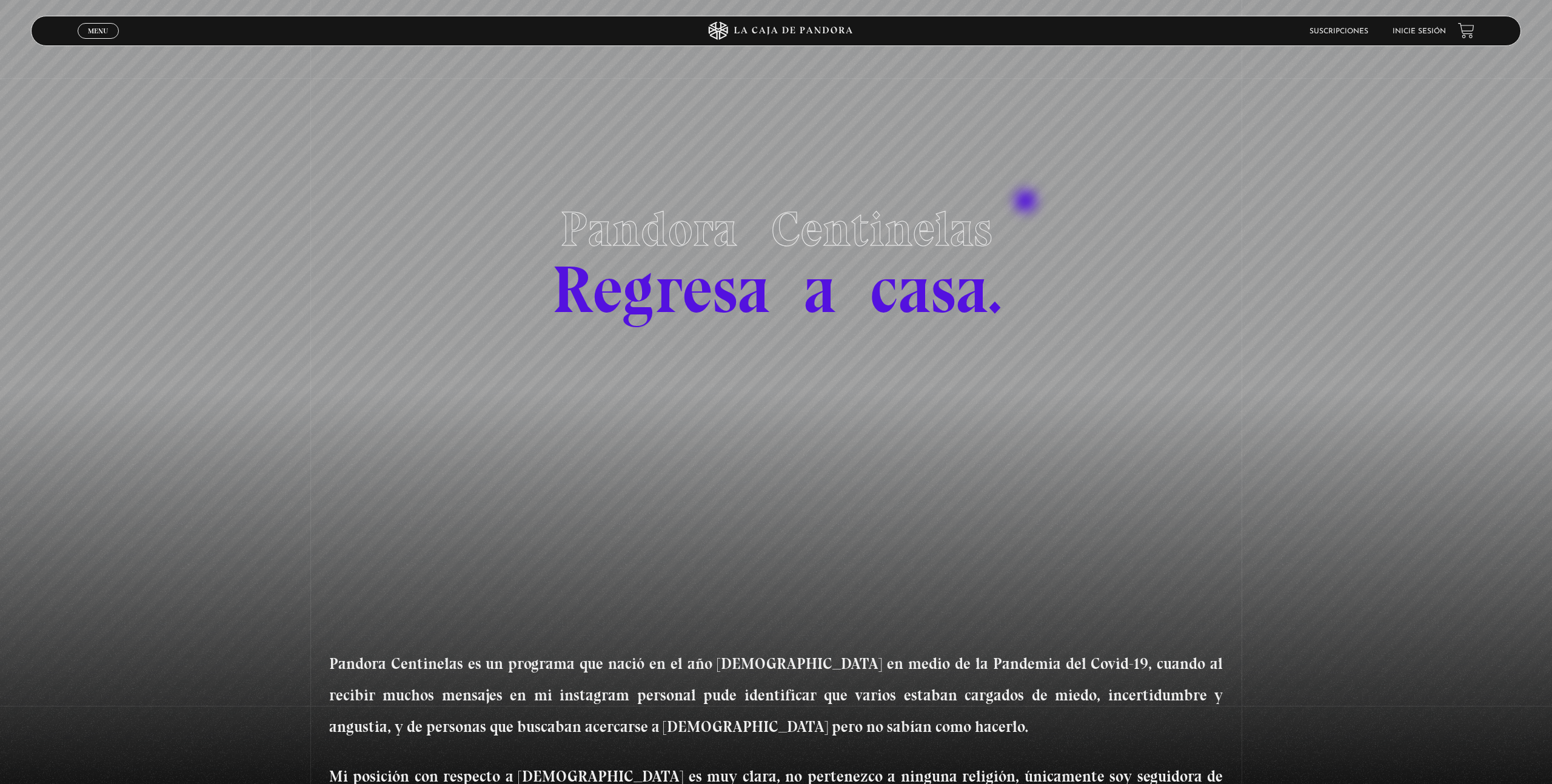
scroll to position [0, 0]
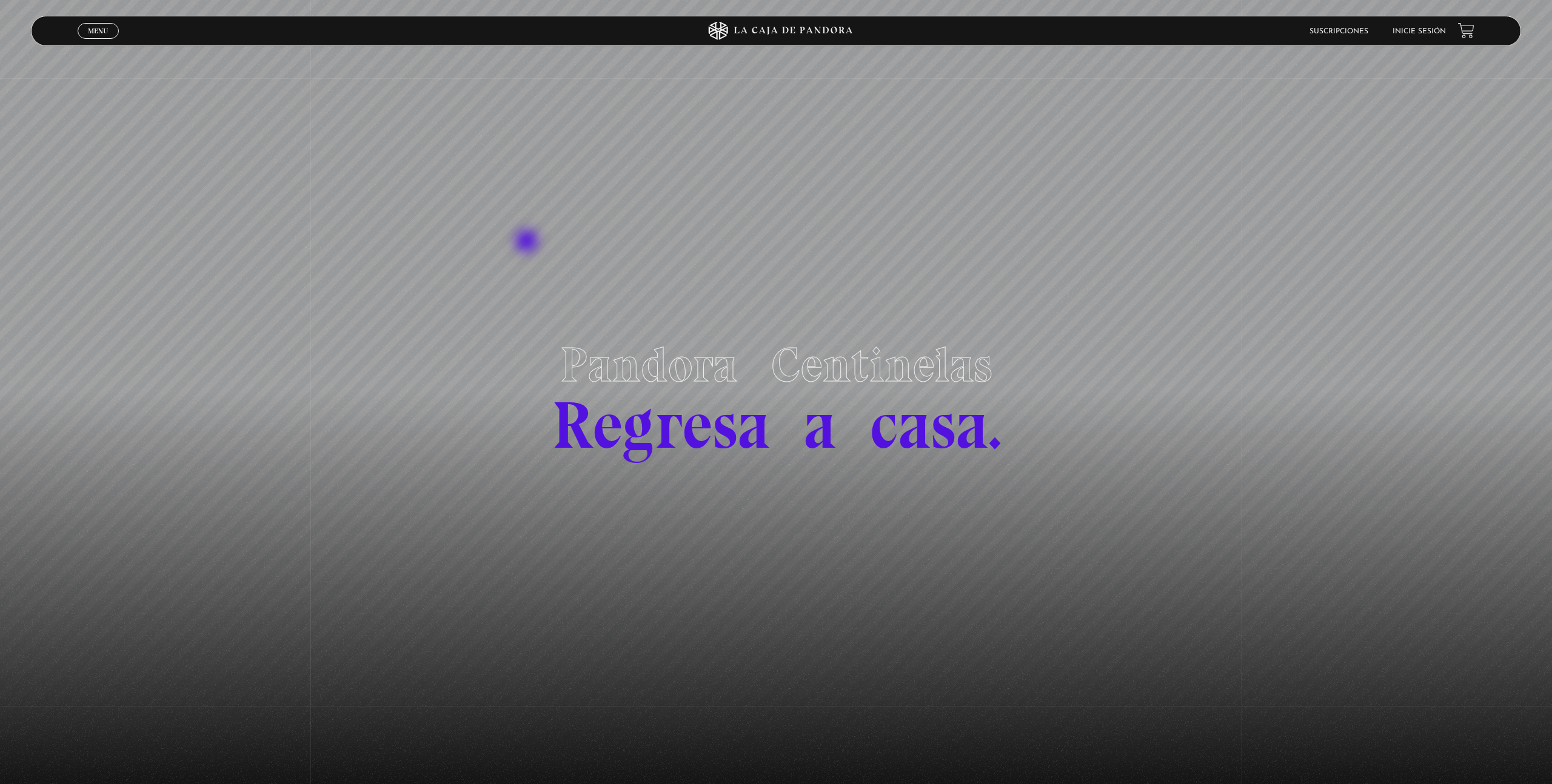
click at [528, 243] on section "Pandora Centinelas Regresa a casa." at bounding box center [776, 392] width 1552 height 784
click at [804, 495] on section "Pandora Centinelas Regresa a casa." at bounding box center [776, 392] width 1552 height 784
drag, startPoint x: 777, startPoint y: 470, endPoint x: 955, endPoint y: 521, distance: 185.2
click at [927, 552] on section "Pandora Centinelas Regresa a casa." at bounding box center [776, 392] width 1552 height 784
drag, startPoint x: 801, startPoint y: 439, endPoint x: 1067, endPoint y: 435, distance: 266.0
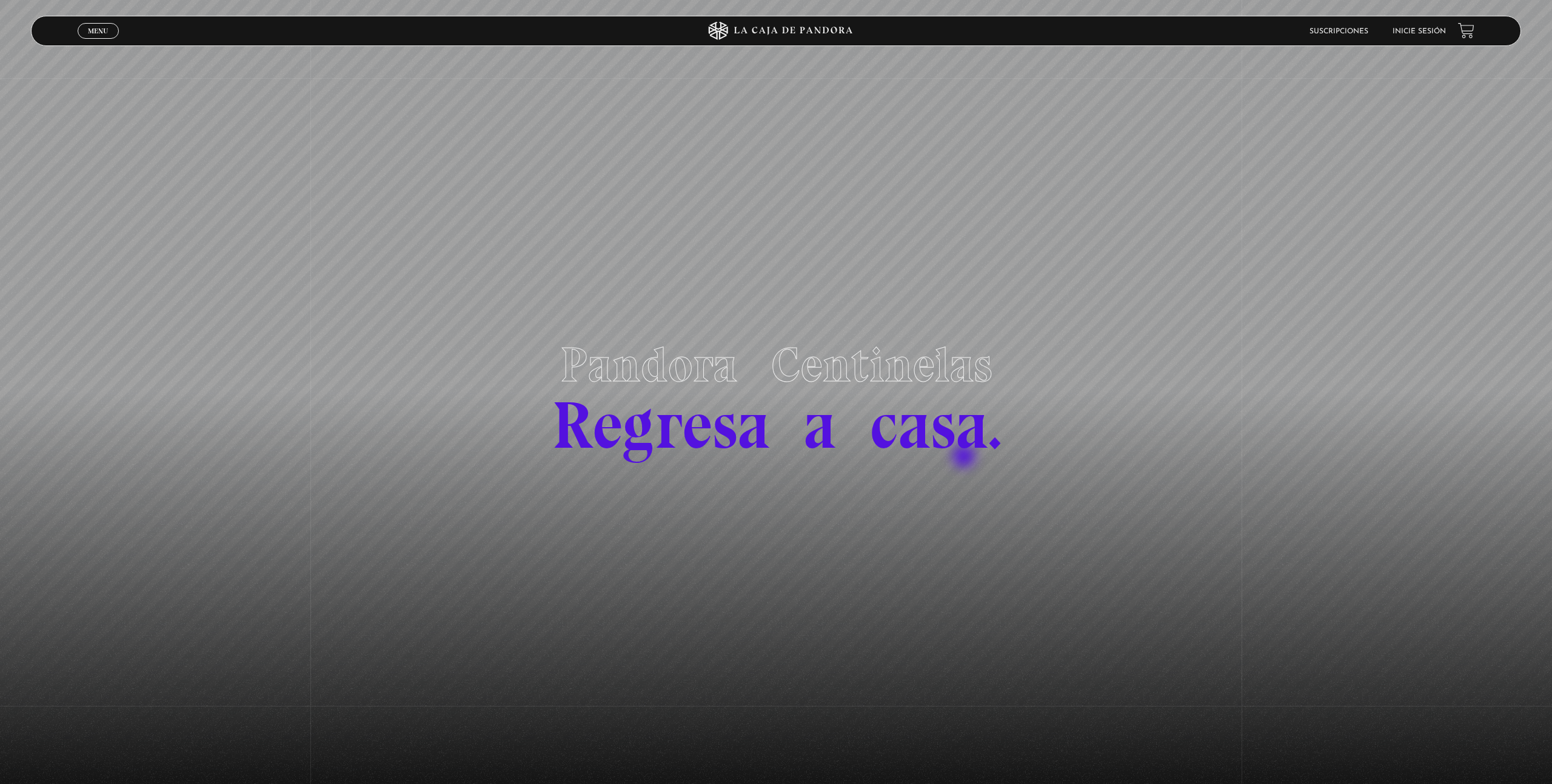
click at [974, 530] on section "Pandora Centinelas Regresa a casa." at bounding box center [776, 392] width 1552 height 784
drag, startPoint x: 730, startPoint y: 498, endPoint x: 863, endPoint y: 427, distance: 150.8
click at [730, 533] on section "Pandora Centinelas Regresa a casa." at bounding box center [776, 392] width 1552 height 784
drag, startPoint x: 920, startPoint y: 336, endPoint x: 338, endPoint y: 551, distance: 620.4
click at [340, 559] on section "Pandora Centinelas Regresa a casa." at bounding box center [776, 392] width 1552 height 784
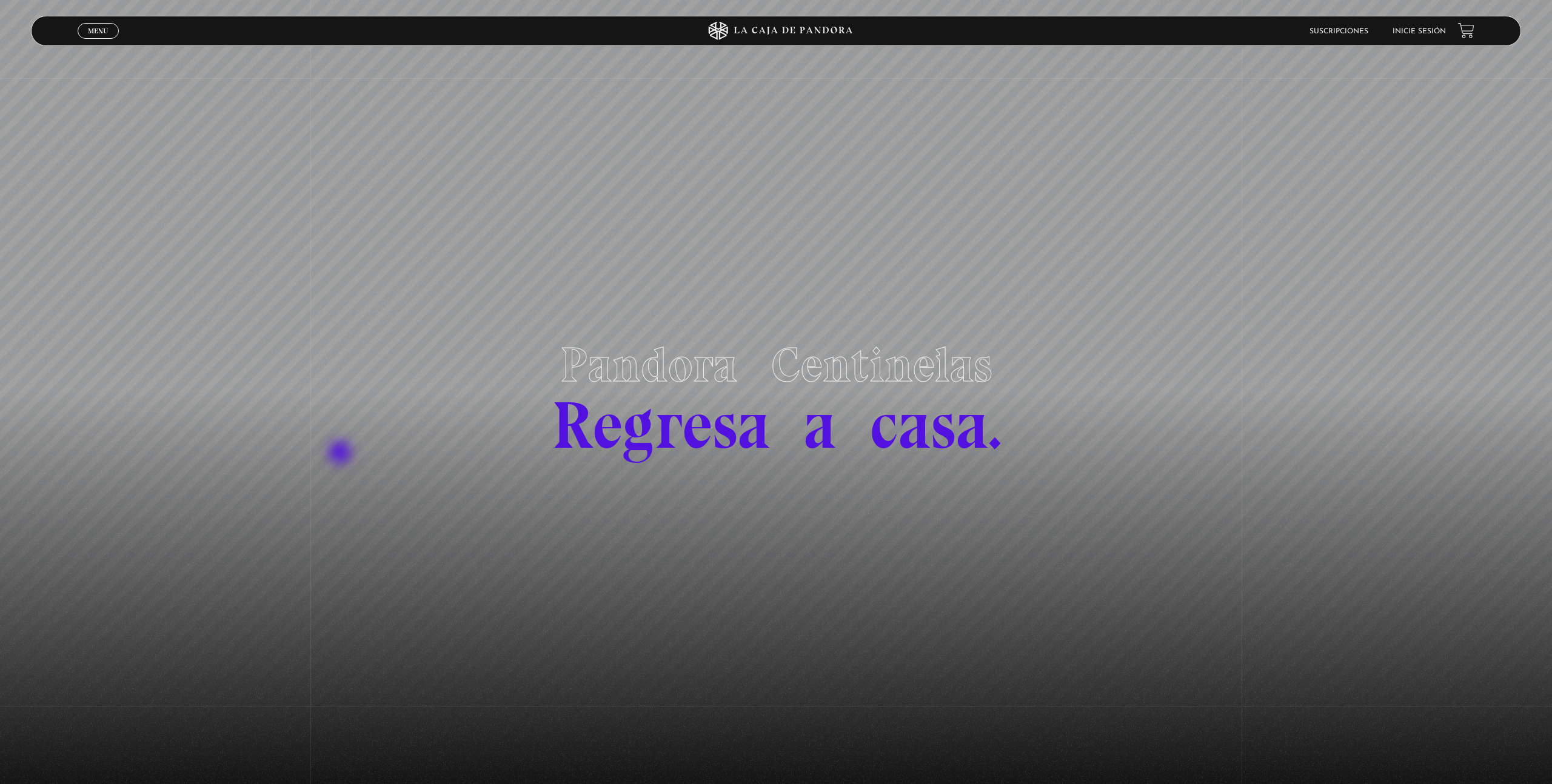
drag, startPoint x: 542, startPoint y: 411, endPoint x: 1003, endPoint y: 601, distance: 498.6
click at [920, 659] on section "Pandora Centinelas Regresa a casa." at bounding box center [776, 392] width 1552 height 784
drag, startPoint x: 765, startPoint y: 505, endPoint x: 458, endPoint y: 595, distance: 319.9
click at [504, 592] on section "Pandora Centinelas Regresa a casa." at bounding box center [776, 392] width 1552 height 784
